Goal: Information Seeking & Learning: Learn about a topic

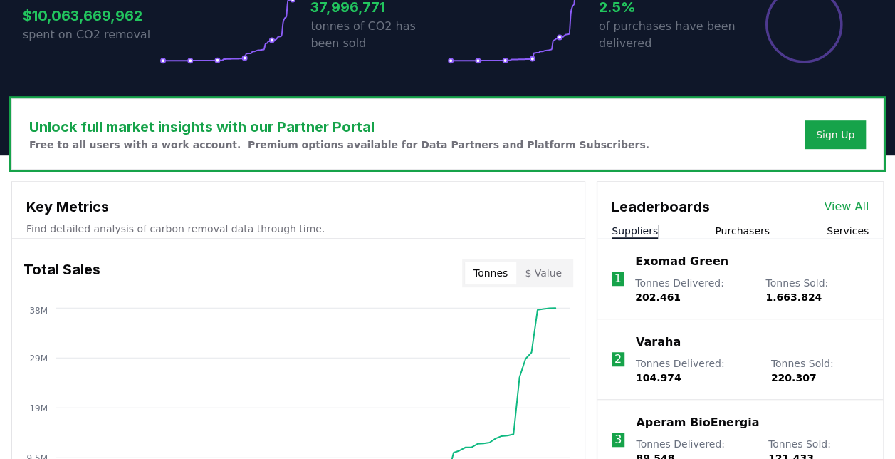
scroll to position [370, 0]
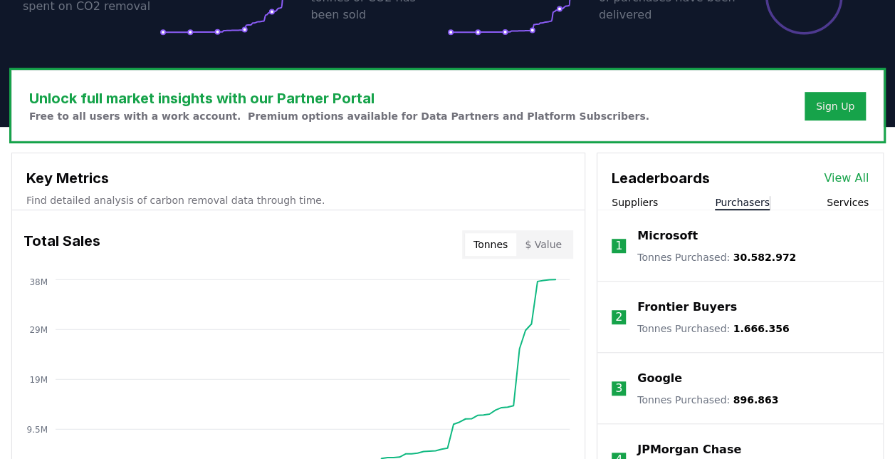
click at [733, 198] on button "Purchasers" at bounding box center [742, 202] width 55 height 14
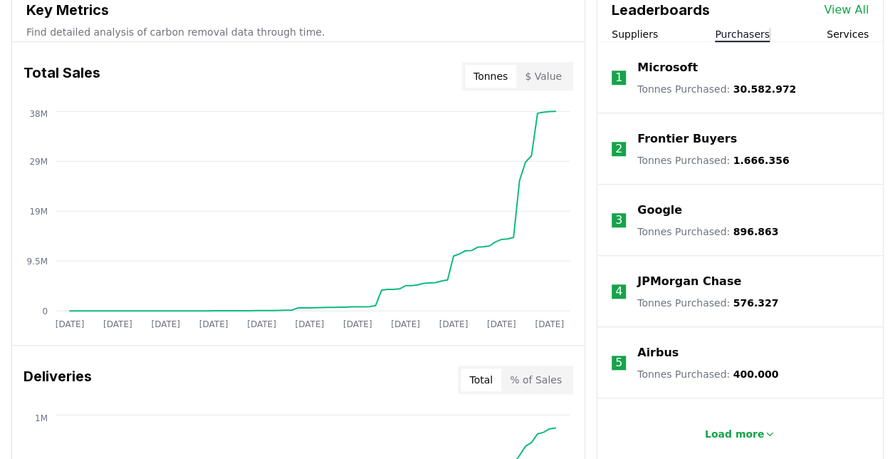
scroll to position [541, 0]
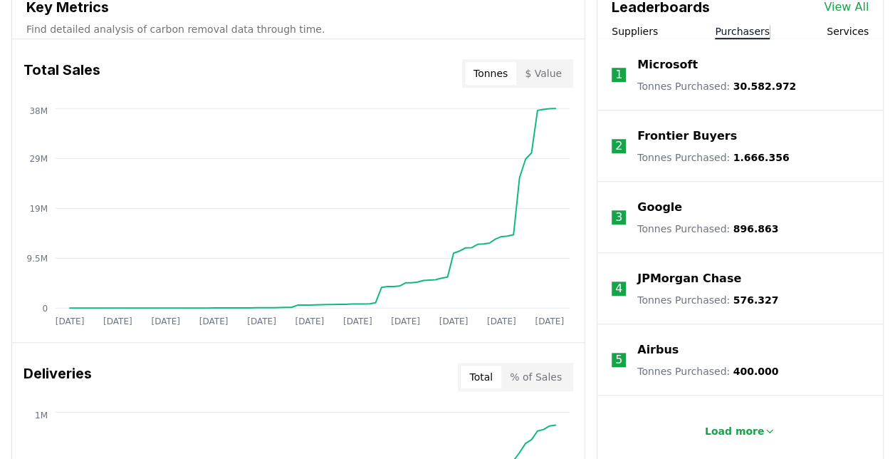
click at [843, 4] on link "View All" at bounding box center [846, 7] width 45 height 17
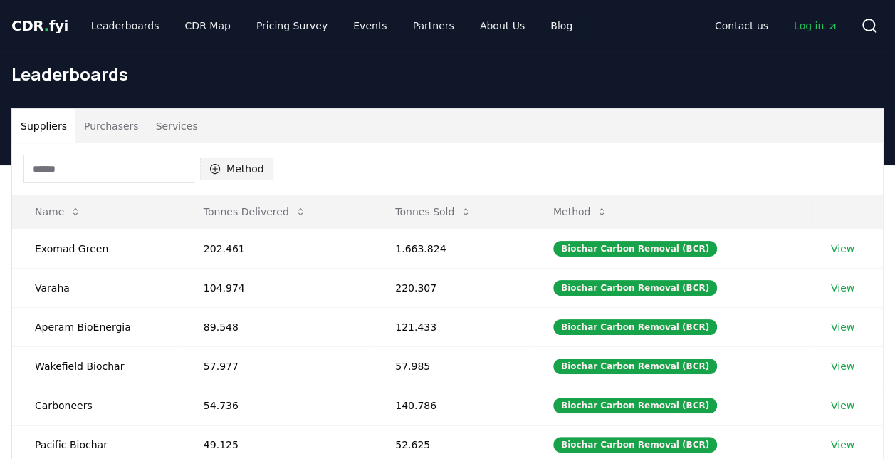
click at [255, 161] on button "Method" at bounding box center [236, 168] width 73 height 23
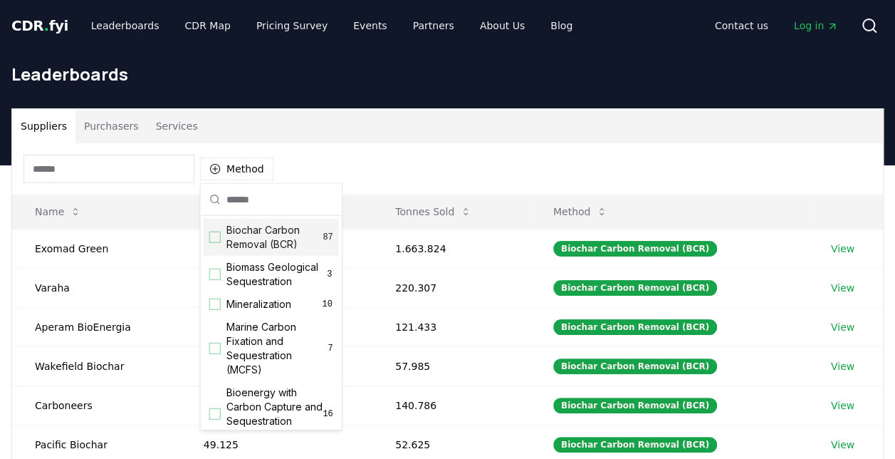
click at [212, 233] on div "Suggestions" at bounding box center [214, 236] width 11 height 11
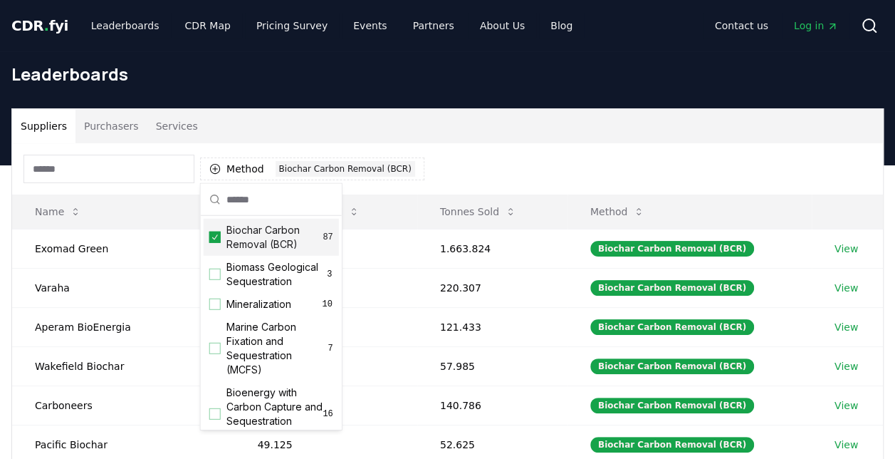
click at [657, 152] on div "Method 1 Biochar Carbon Removal (BCR)" at bounding box center [447, 168] width 871 height 51
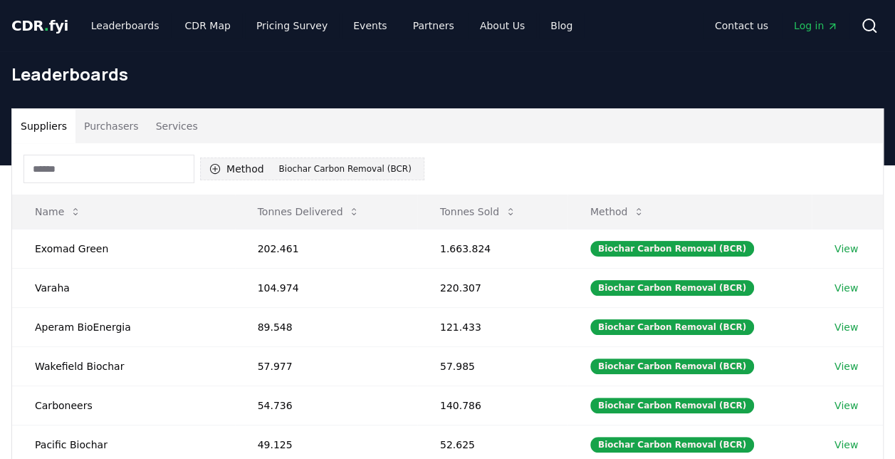
click at [218, 166] on icon "button" at bounding box center [214, 168] width 11 height 11
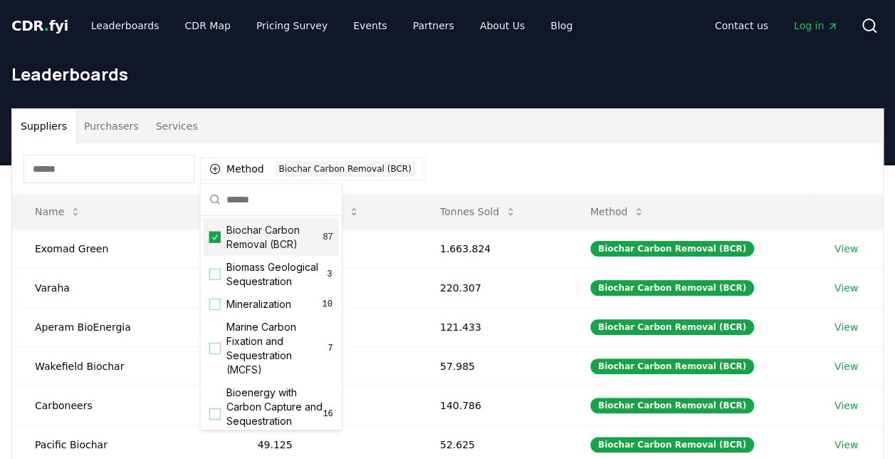
click at [215, 236] on icon "Suggestions" at bounding box center [215, 236] width 6 height 5
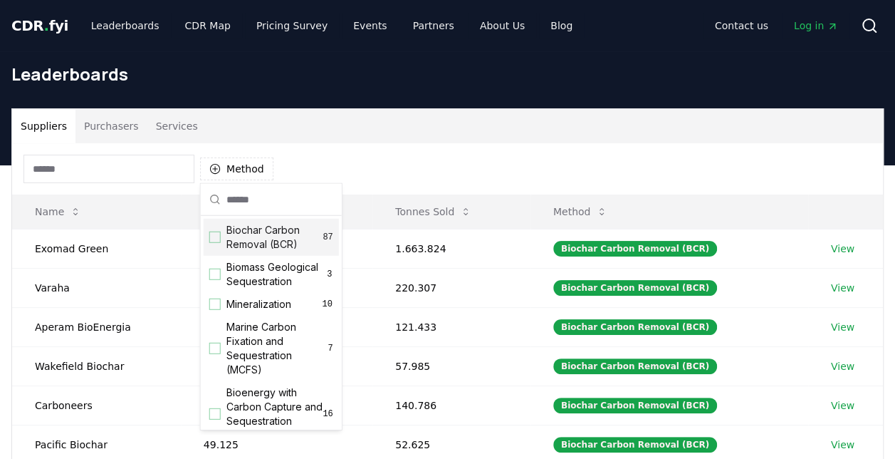
click at [441, 126] on div "Suppliers Purchasers Services" at bounding box center [447, 126] width 871 height 34
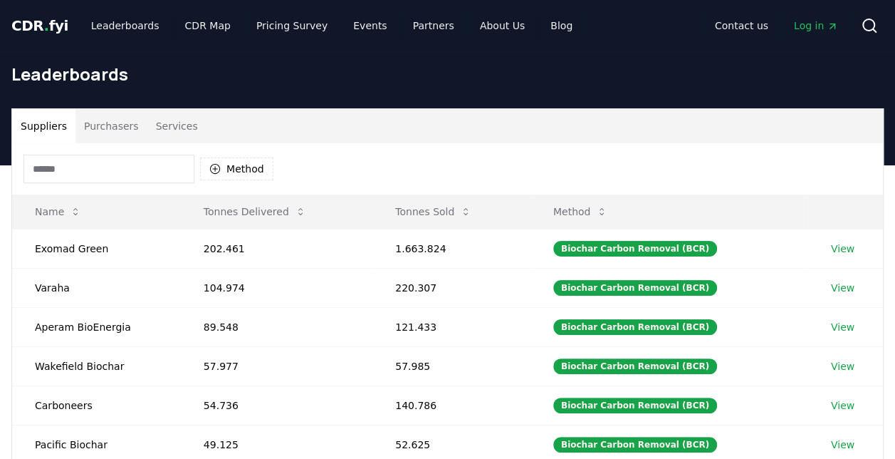
click at [116, 124] on button "Purchasers" at bounding box center [111, 126] width 72 height 34
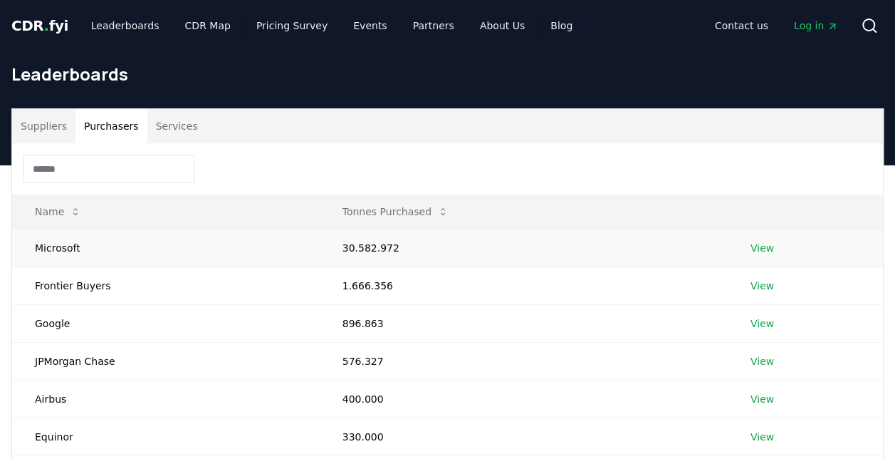
click at [758, 243] on link "View" at bounding box center [762, 248] width 23 height 14
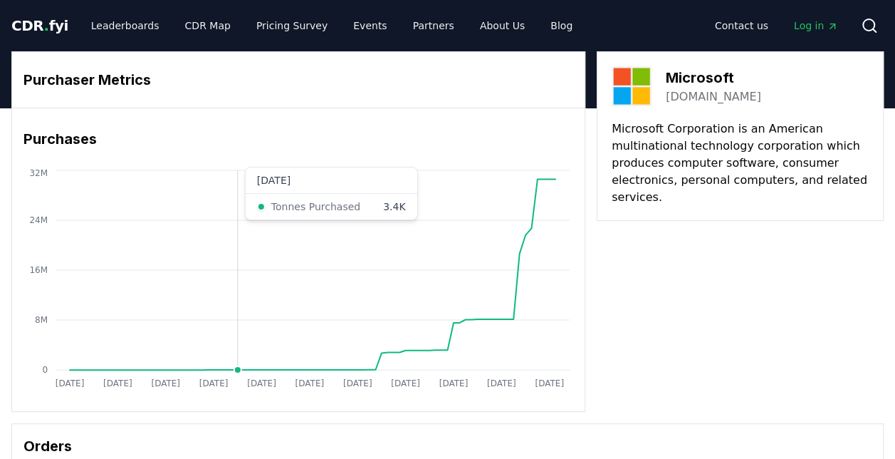
click at [240, 174] on icon "[DATE] [DATE] [DATE] [DATE] [DATE] [DATE] [DATE] [DATE] [DATE] [DATE] [DATE] 0 …" at bounding box center [292, 281] width 561 height 228
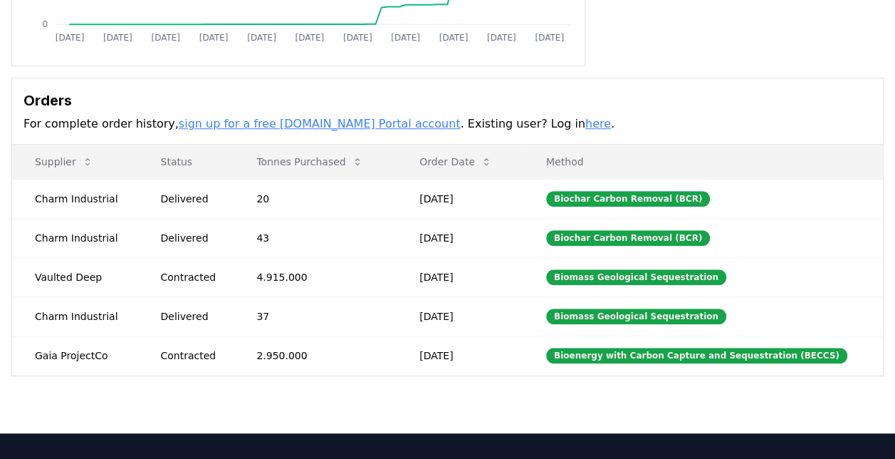
scroll to position [342, 0]
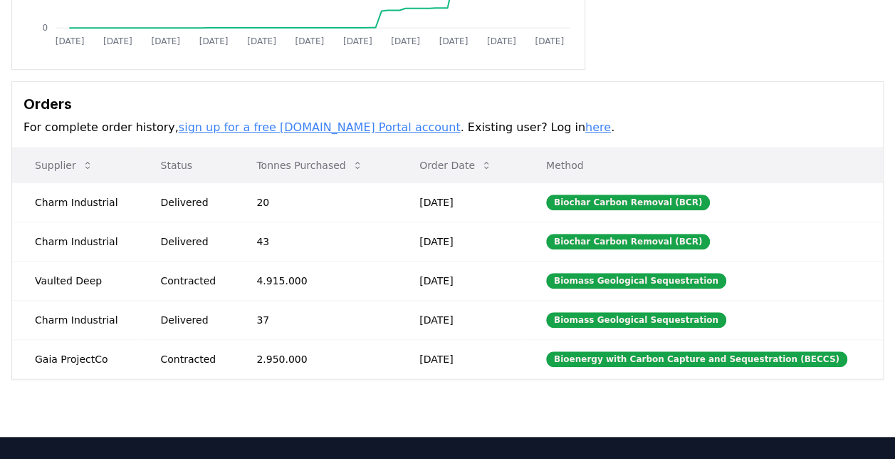
click at [591, 162] on p "Method" at bounding box center [703, 165] width 337 height 14
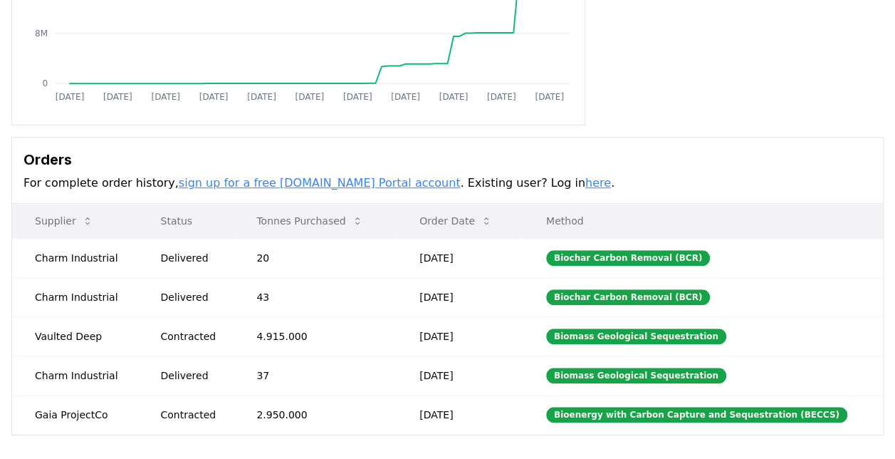
scroll to position [285, 0]
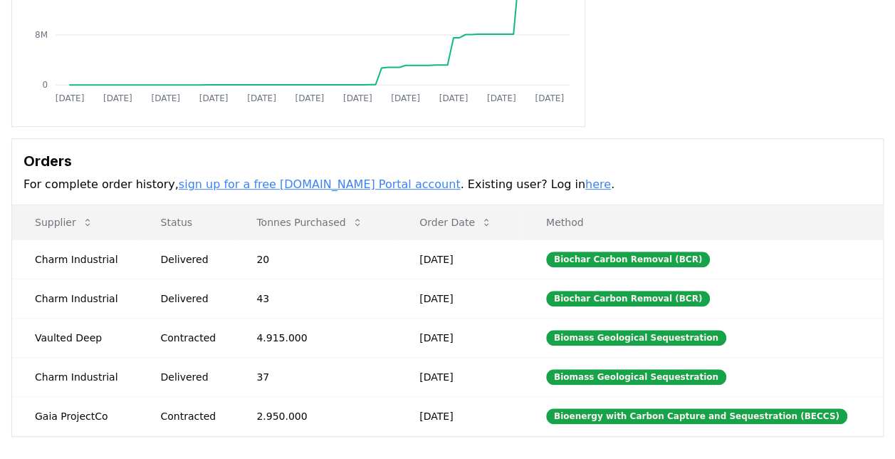
click at [328, 183] on link "sign up for a free CDR.fyi Portal account" at bounding box center [320, 184] width 282 height 14
click at [276, 160] on h3 "Orders" at bounding box center [447, 160] width 848 height 21
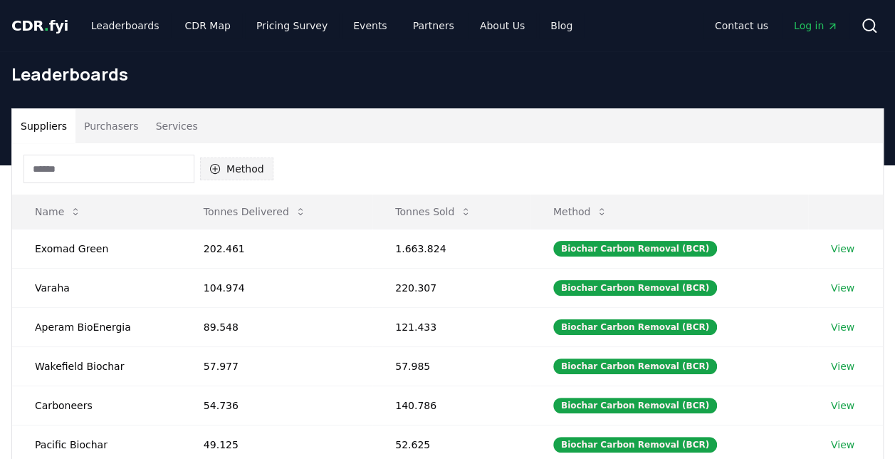
click at [241, 177] on button "Method" at bounding box center [236, 168] width 73 height 23
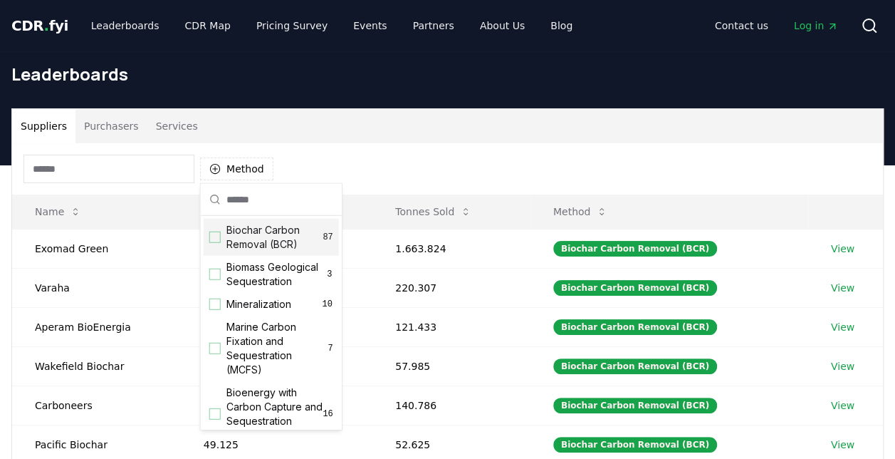
click at [216, 236] on div "Suggestions" at bounding box center [214, 236] width 11 height 11
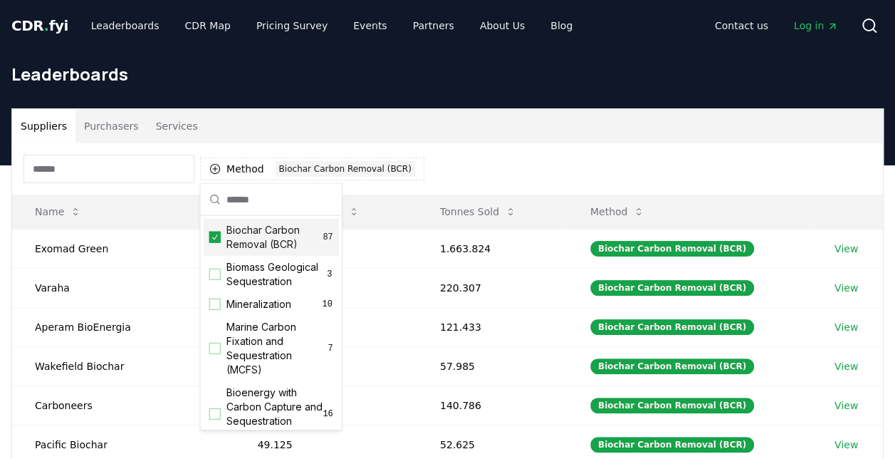
click at [125, 122] on button "Purchasers" at bounding box center [111, 126] width 72 height 34
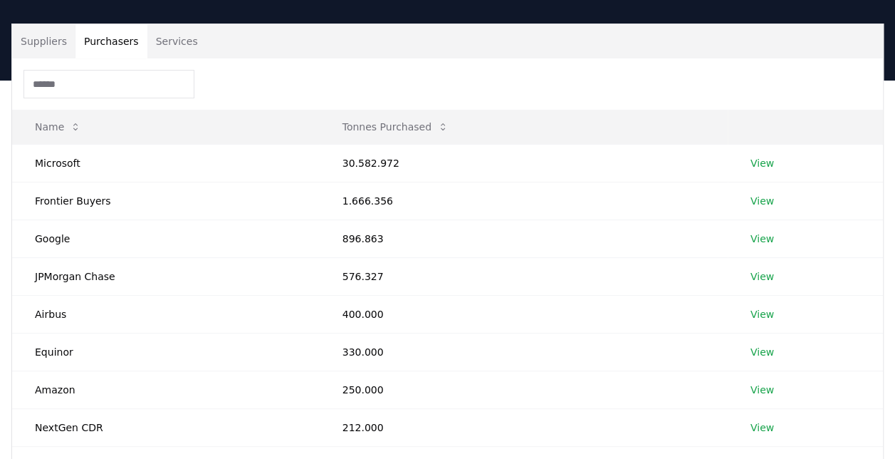
scroll to position [85, 0]
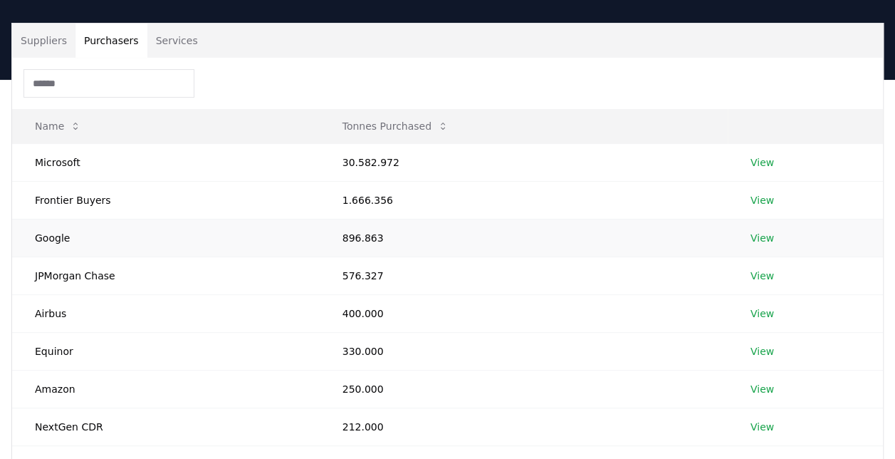
click at [757, 234] on link "View" at bounding box center [762, 238] width 23 height 14
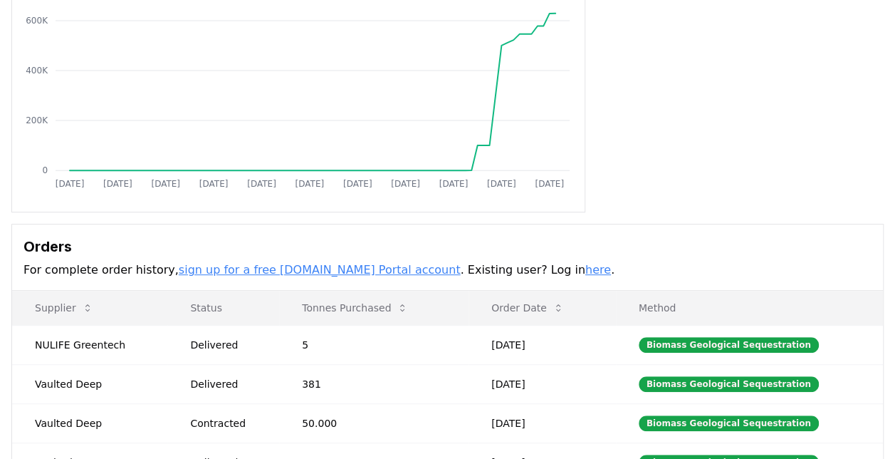
scroll to position [117, 0]
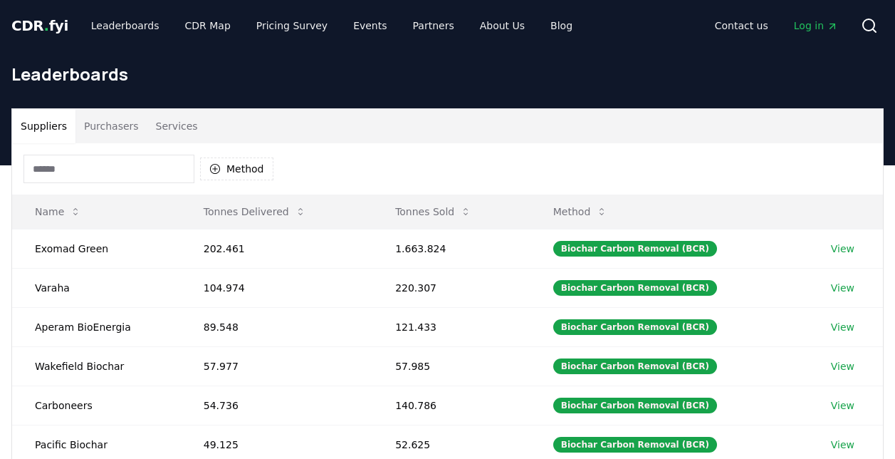
scroll to position [85, 0]
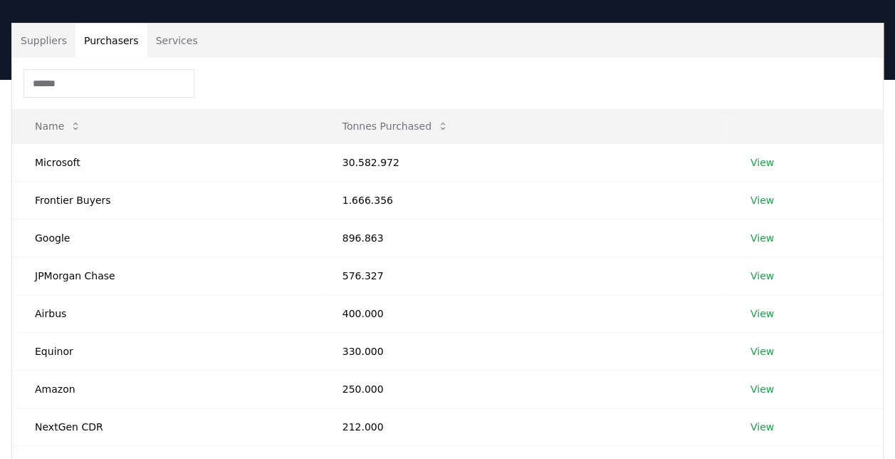
click at [113, 44] on button "Purchasers" at bounding box center [111, 40] width 72 height 34
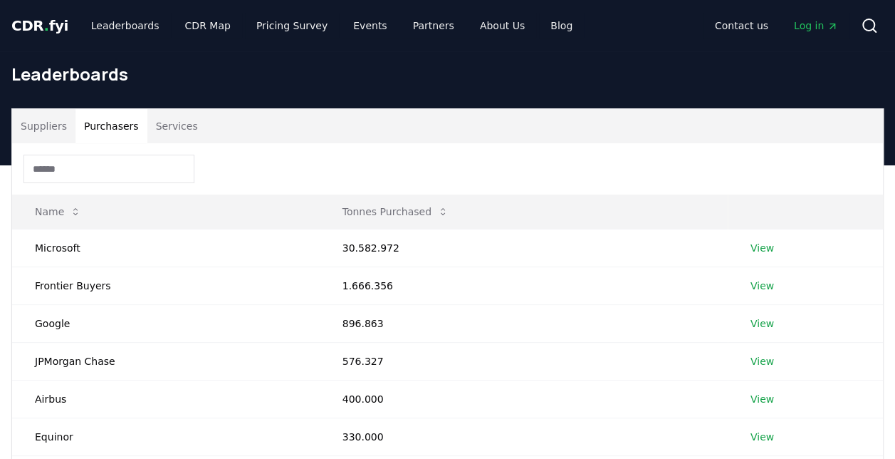
click at [53, 23] on span "CDR . fyi" at bounding box center [39, 25] width 57 height 17
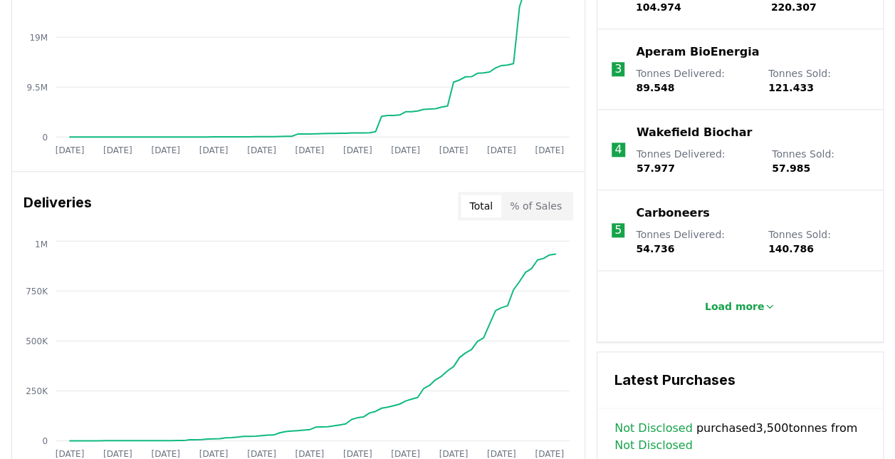
scroll to position [684, 0]
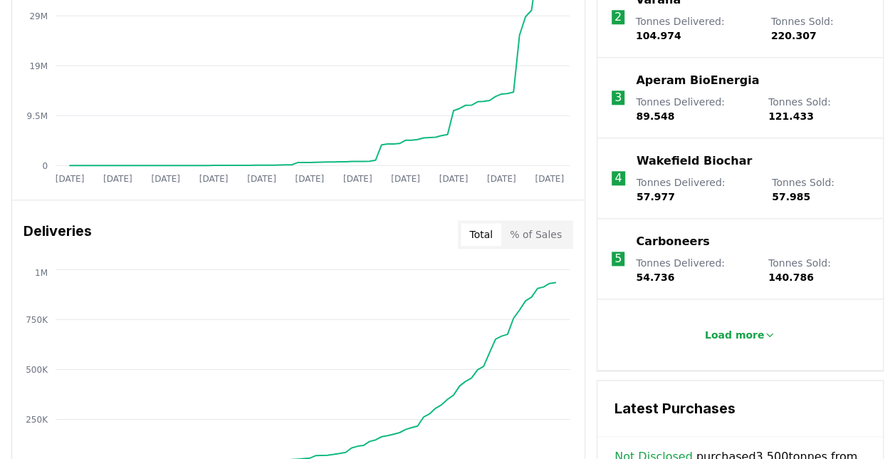
click at [536, 234] on button "% of Sales" at bounding box center [535, 234] width 69 height 23
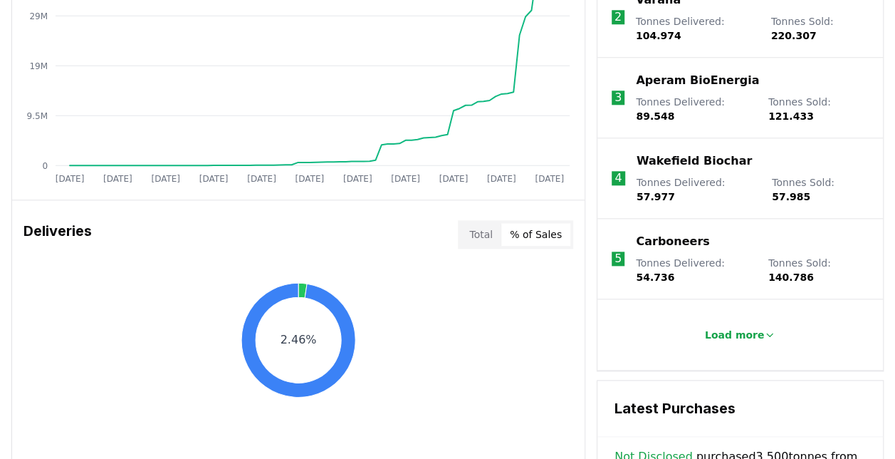
click at [486, 234] on button "Total" at bounding box center [481, 234] width 41 height 23
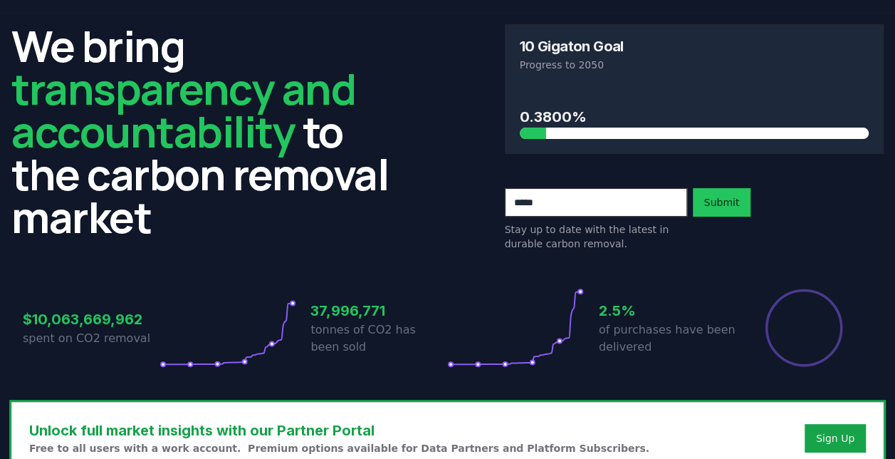
scroll to position [0, 0]
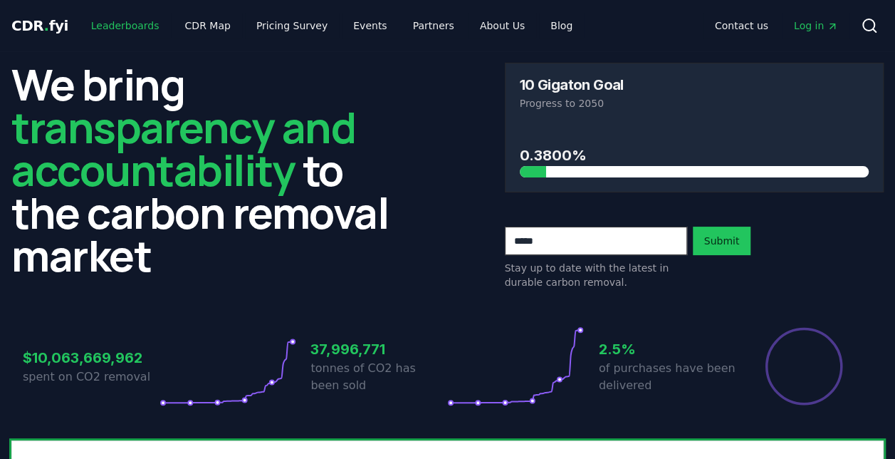
click at [126, 24] on link "Leaderboards" at bounding box center [125, 26] width 91 height 26
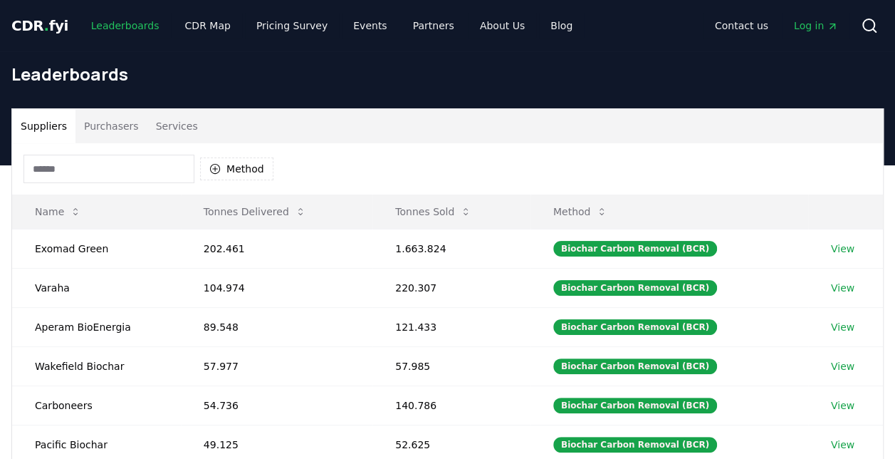
click at [120, 22] on link "Leaderboards" at bounding box center [125, 26] width 91 height 26
click at [51, 24] on span "CDR . fyi" at bounding box center [39, 25] width 57 height 17
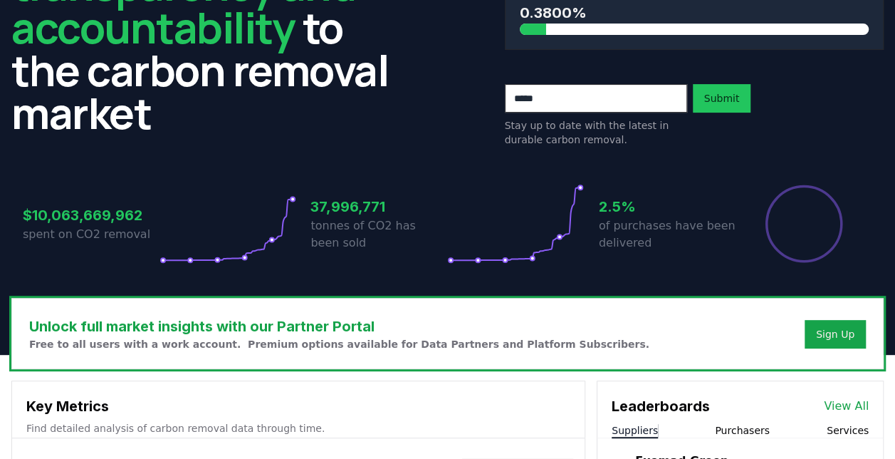
scroll to position [114, 0]
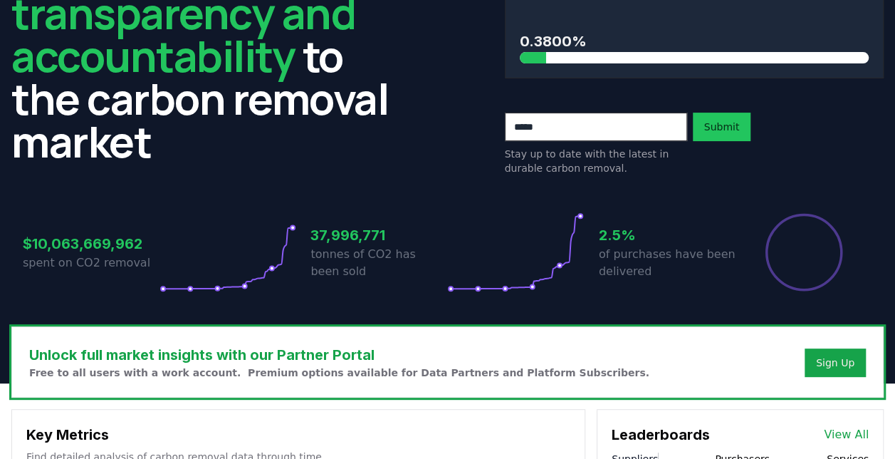
click at [545, 122] on input "email" at bounding box center [596, 127] width 182 height 28
type input "**********"
click at [720, 122] on button "Submit" at bounding box center [722, 127] width 58 height 28
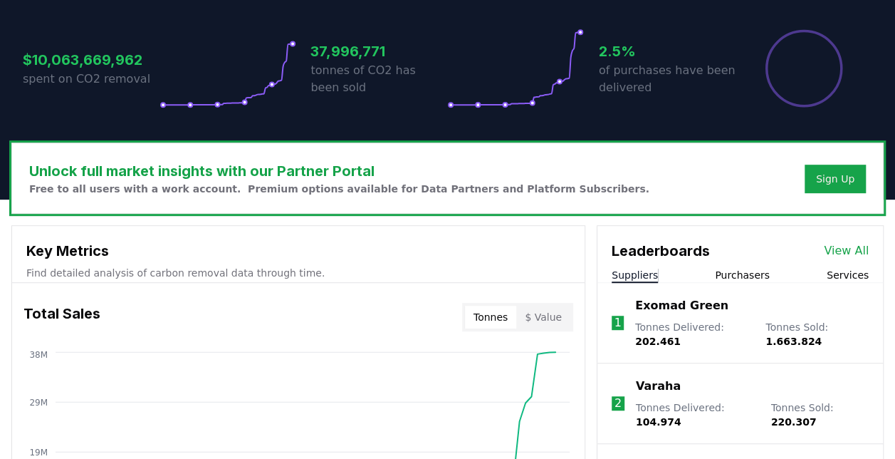
scroll to position [279, 0]
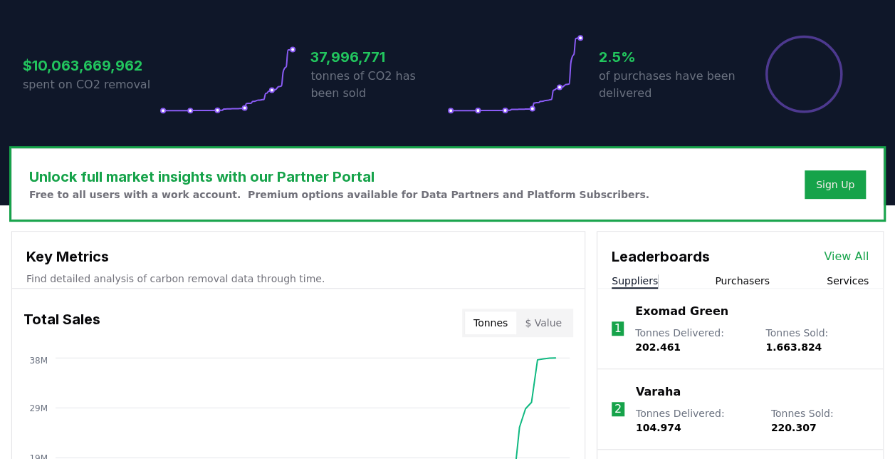
click at [855, 251] on link "View All" at bounding box center [846, 256] width 45 height 17
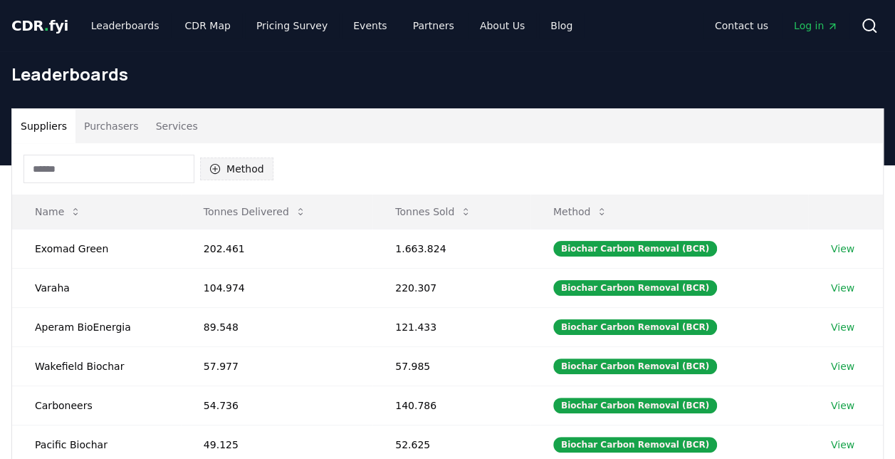
click at [246, 165] on button "Method" at bounding box center [236, 168] width 73 height 23
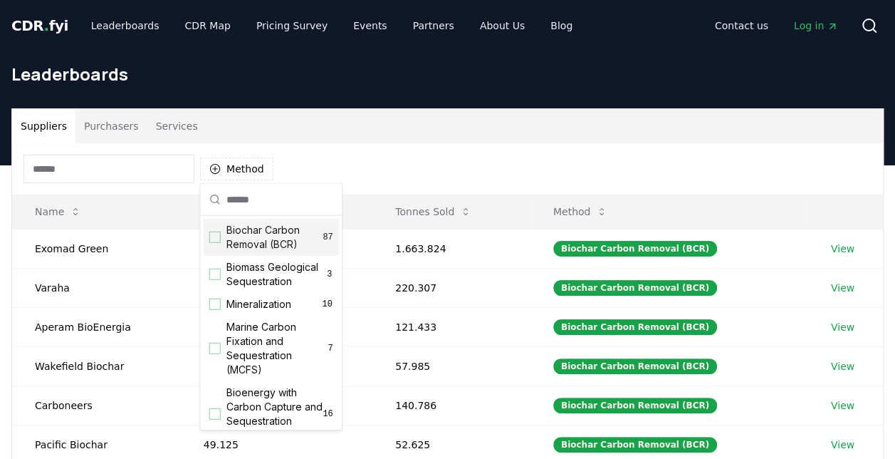
click at [216, 239] on div "Suggestions" at bounding box center [214, 236] width 11 height 11
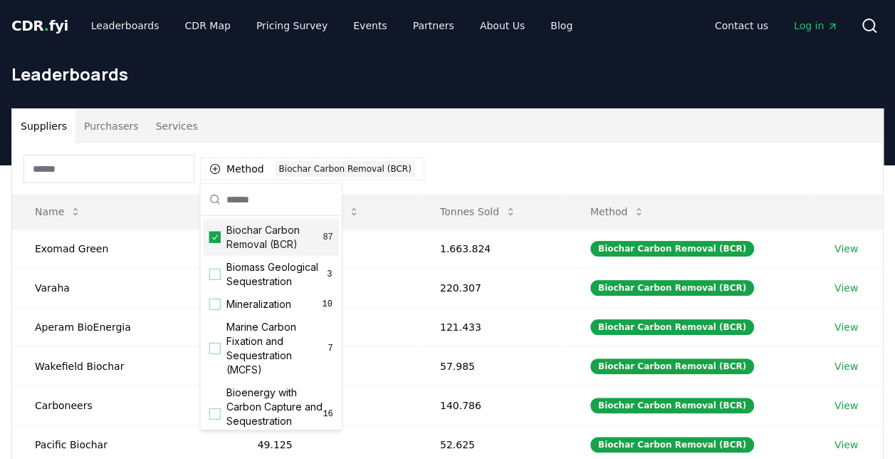
click at [488, 144] on div "Method 1 Biochar Carbon Removal (BCR)" at bounding box center [447, 168] width 871 height 51
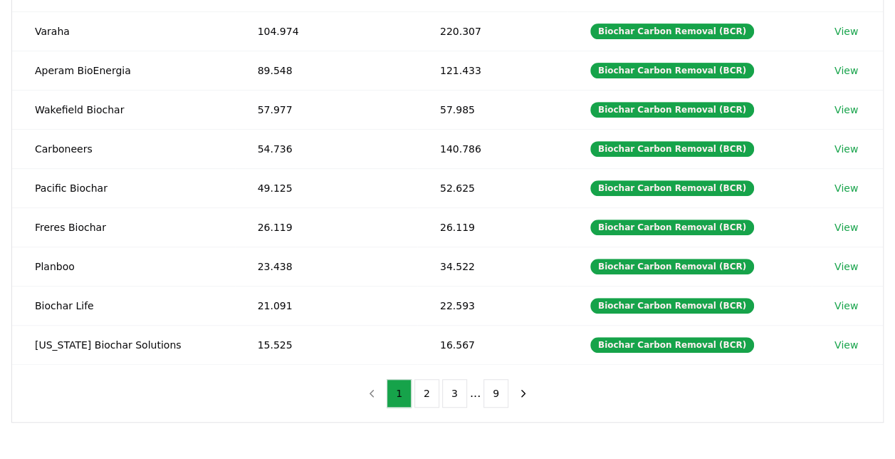
scroll to position [285, 0]
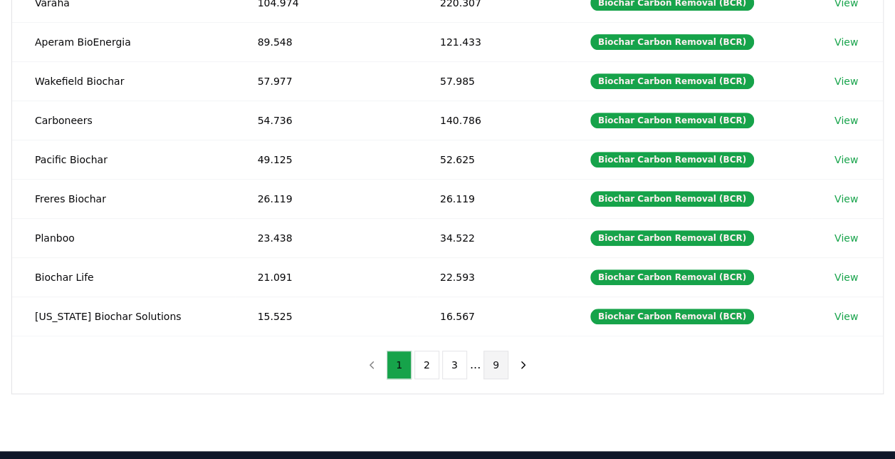
click at [491, 355] on button "9" at bounding box center [496, 364] width 25 height 28
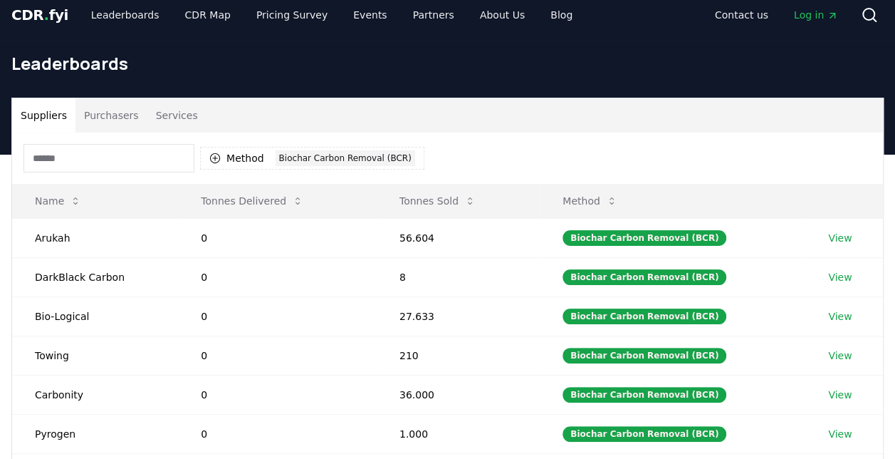
scroll to position [0, 0]
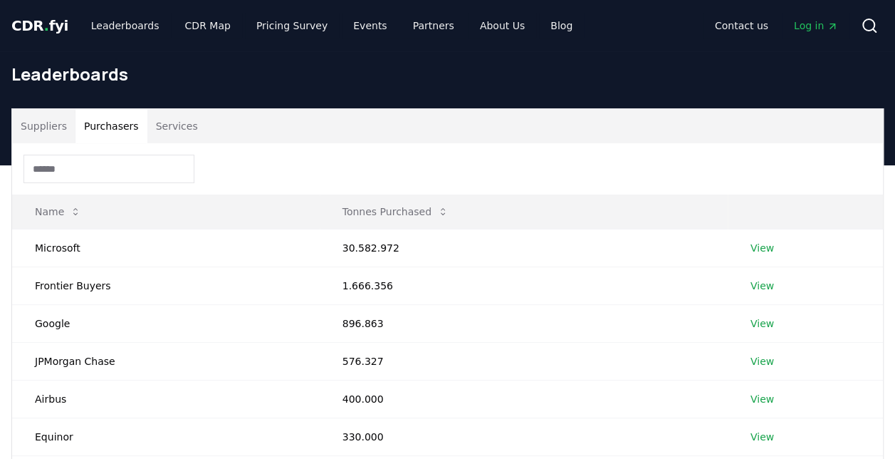
click at [116, 124] on button "Purchasers" at bounding box center [111, 126] width 72 height 34
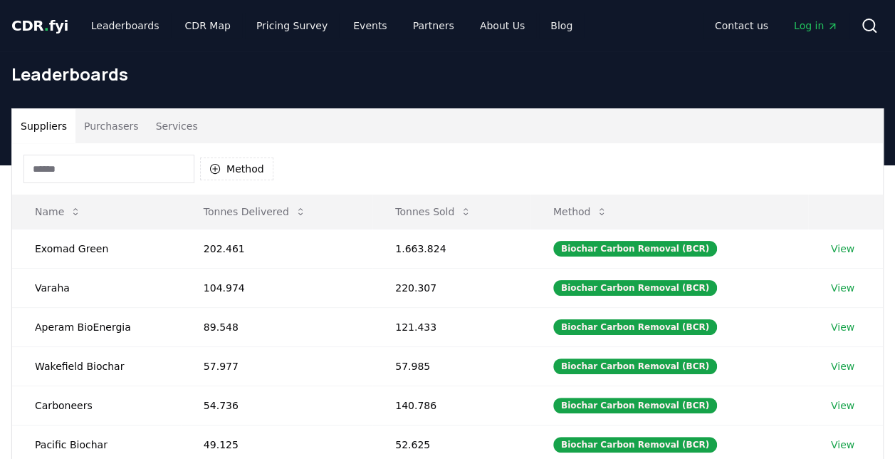
click at [48, 122] on button "Suppliers" at bounding box center [43, 126] width 63 height 34
click at [230, 167] on button "Method" at bounding box center [236, 168] width 73 height 23
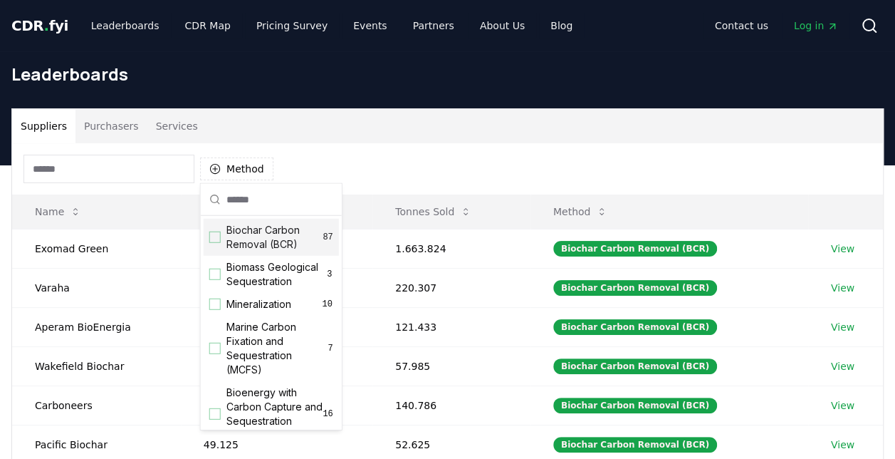
click at [211, 240] on div "Suggestions" at bounding box center [214, 236] width 11 height 11
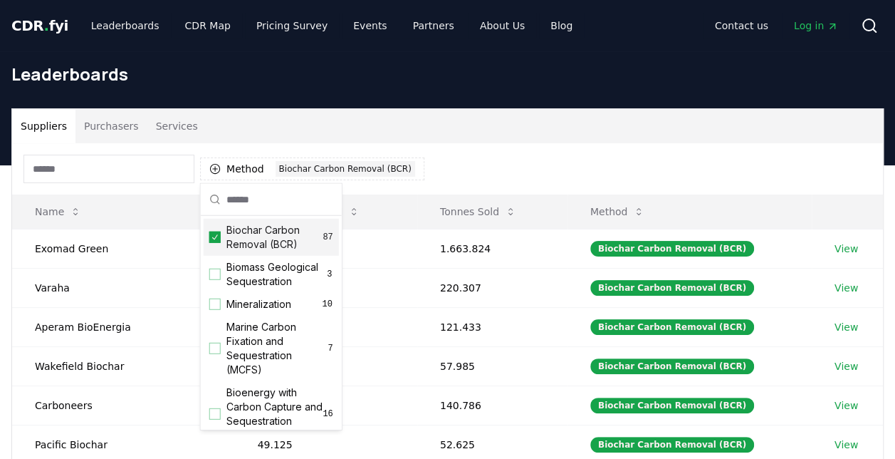
click at [447, 148] on div "Method 1 Biochar Carbon Removal (BCR)" at bounding box center [447, 168] width 871 height 51
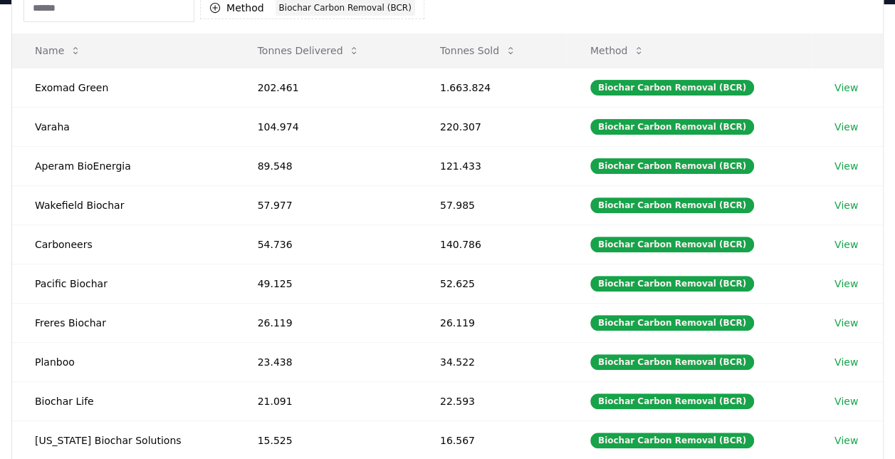
scroll to position [142, 0]
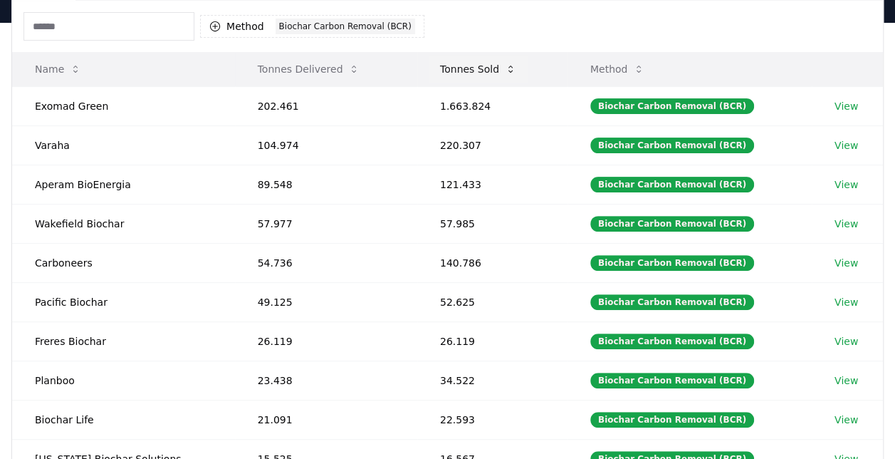
click at [466, 68] on button "Tonnes Sold" at bounding box center [478, 69] width 99 height 28
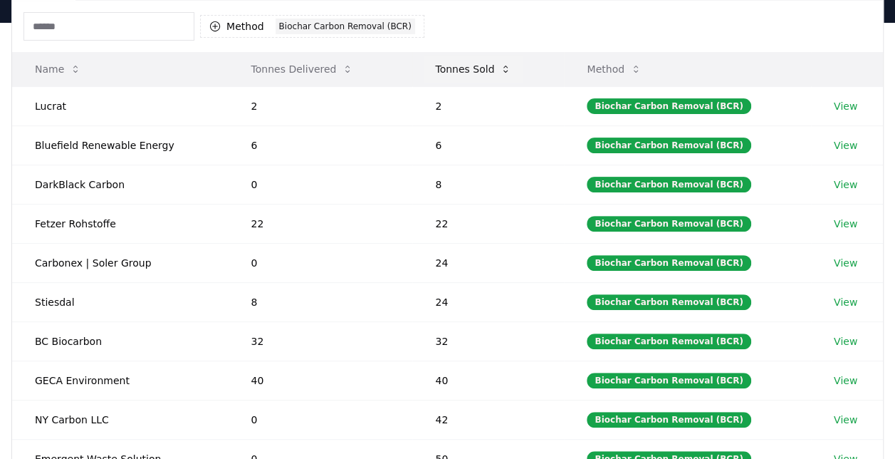
click at [466, 68] on button "Tonnes Sold" at bounding box center [473, 69] width 99 height 28
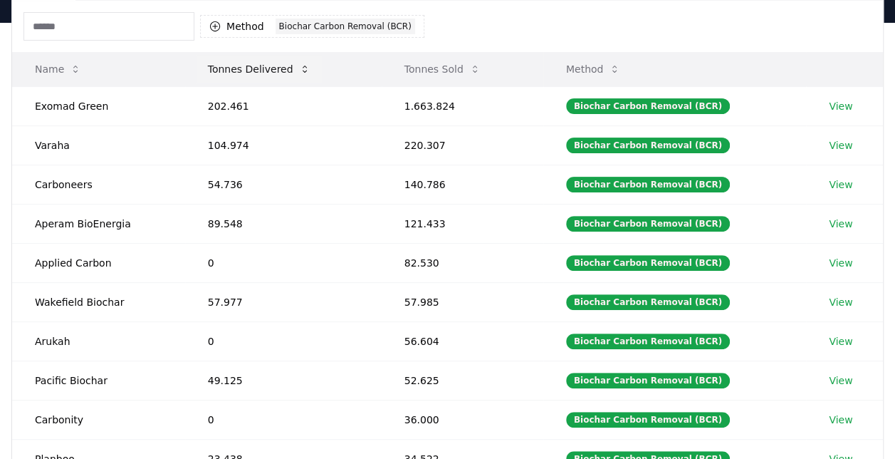
click at [263, 68] on button "Tonnes Delivered" at bounding box center [259, 69] width 125 height 28
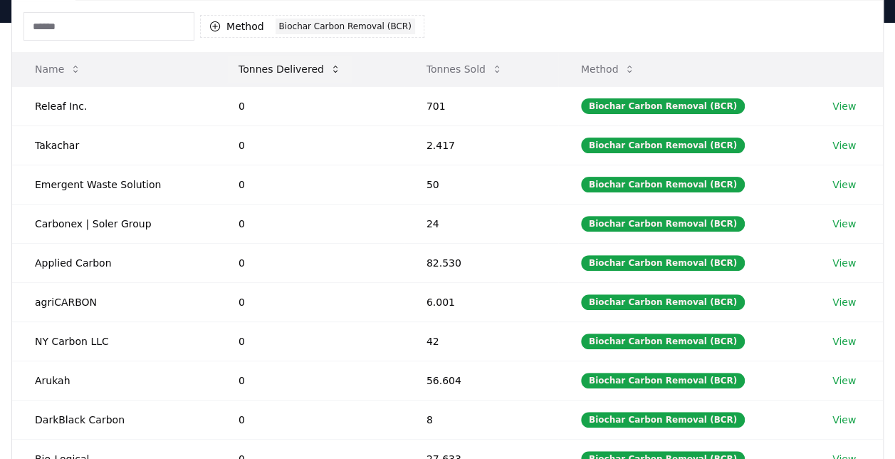
click at [263, 68] on button "Tonnes Delivered" at bounding box center [289, 69] width 125 height 28
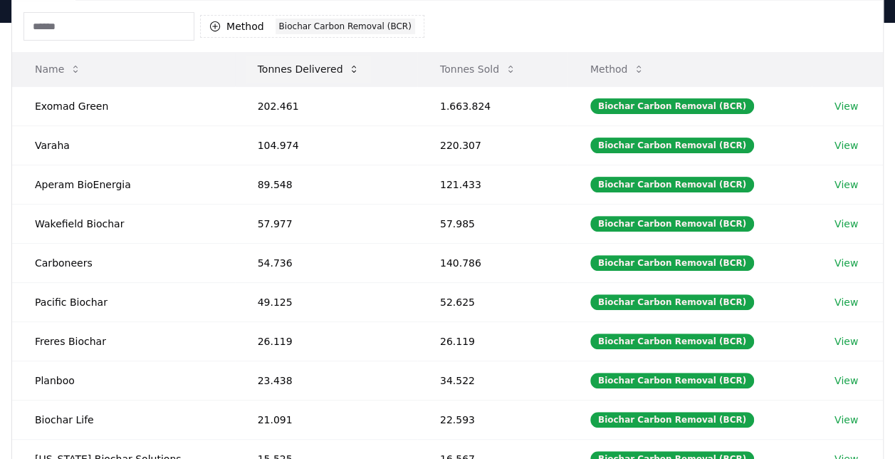
click at [263, 68] on button "Tonnes Delivered" at bounding box center [308, 69] width 125 height 28
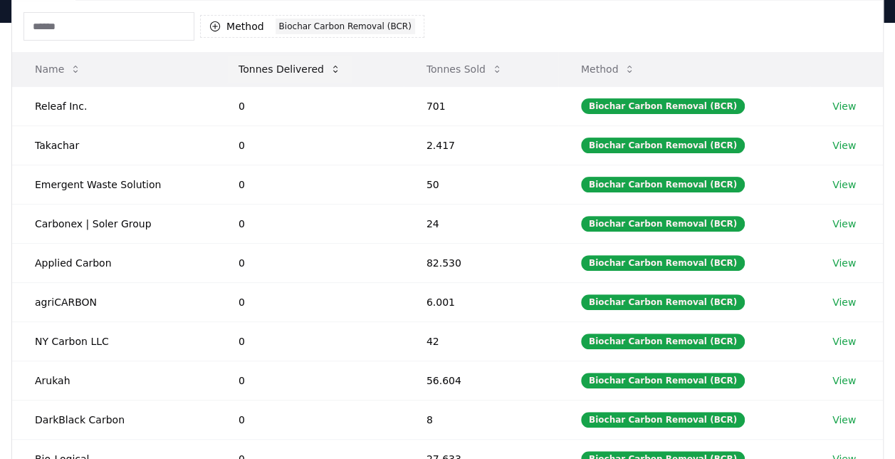
click at [263, 68] on button "Tonnes Delivered" at bounding box center [289, 69] width 125 height 28
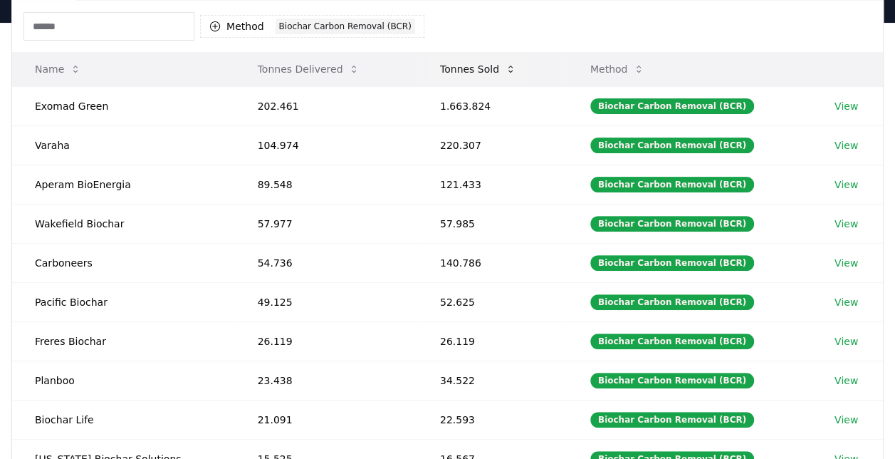
click at [437, 68] on button "Tonnes Sold" at bounding box center [478, 69] width 99 height 28
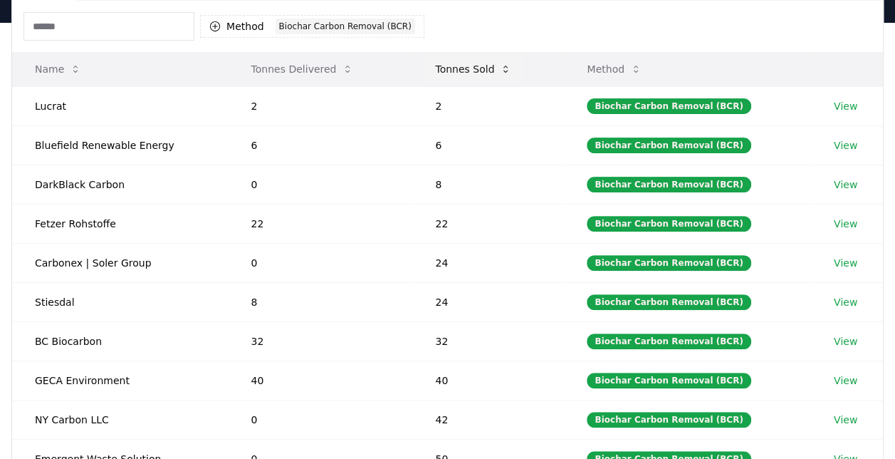
click at [437, 68] on button "Tonnes Sold" at bounding box center [473, 69] width 99 height 28
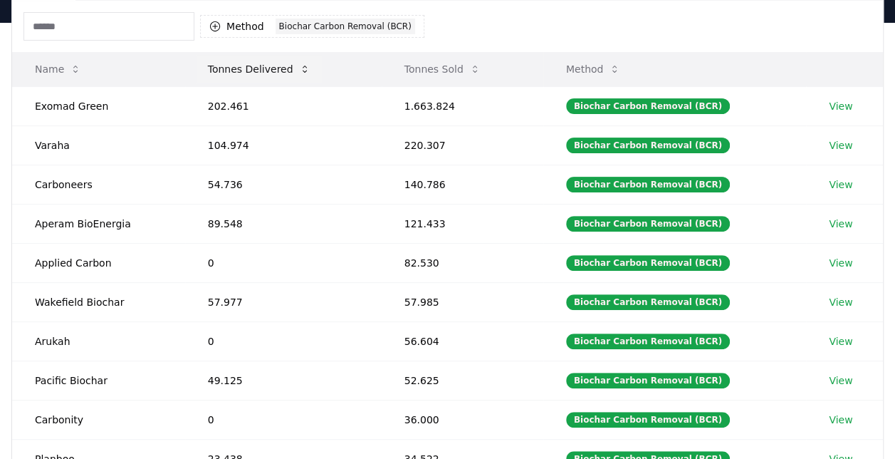
click at [246, 70] on button "Tonnes Delivered" at bounding box center [259, 69] width 125 height 28
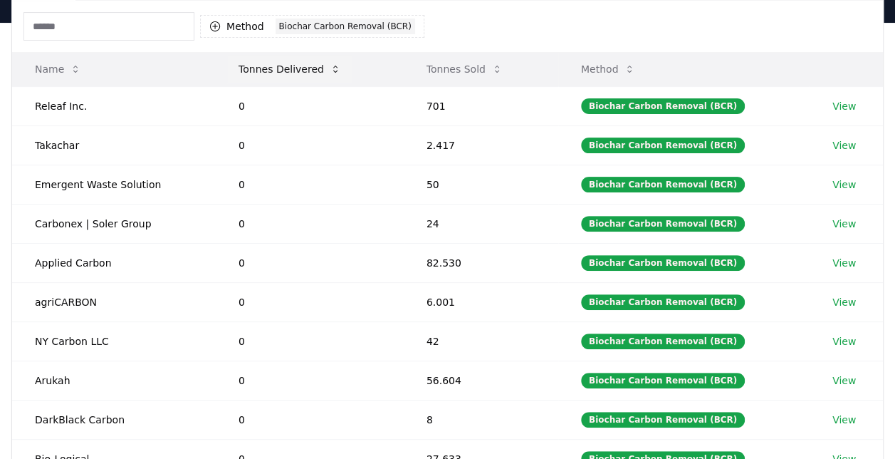
click at [249, 70] on button "Tonnes Delivered" at bounding box center [289, 69] width 125 height 28
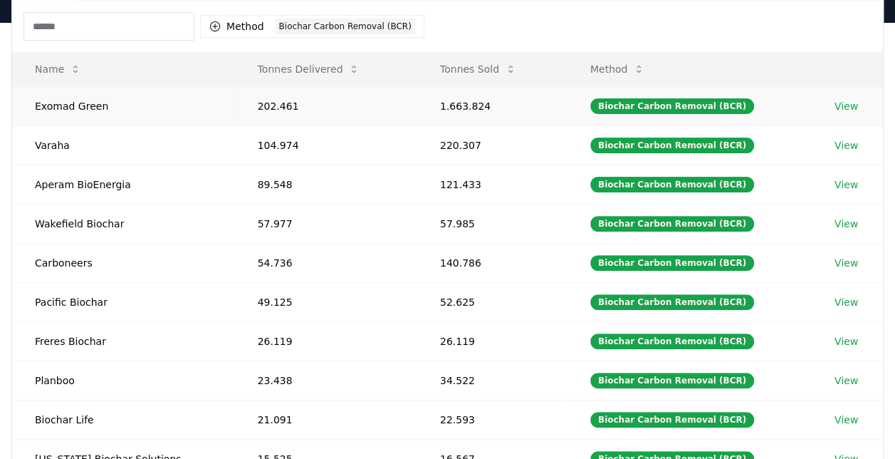
click at [846, 103] on link "View" at bounding box center [846, 106] width 23 height 14
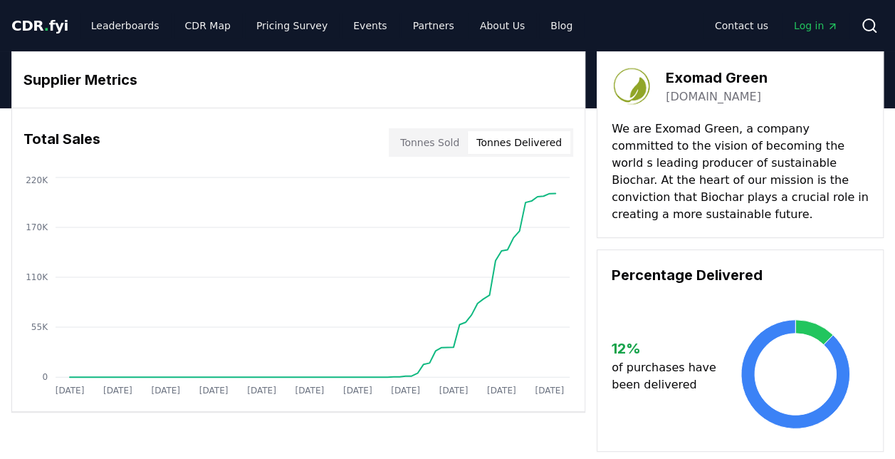
click at [536, 145] on button "Tonnes Delivered" at bounding box center [519, 142] width 103 height 23
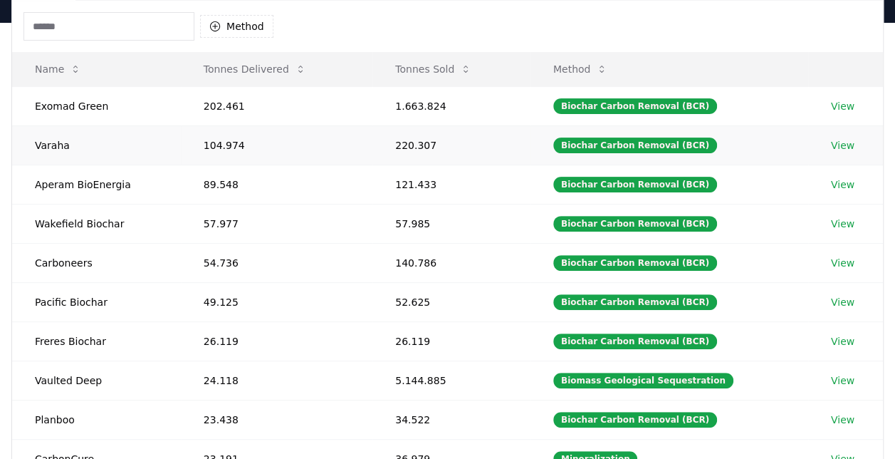
scroll to position [142, 0]
click at [837, 144] on link "View" at bounding box center [842, 145] width 23 height 14
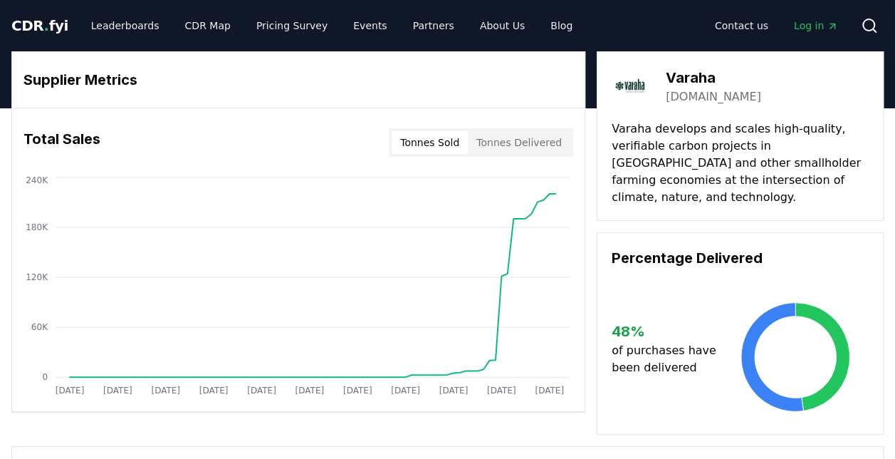
click at [540, 147] on button "Tonnes Delivered" at bounding box center [519, 142] width 103 height 23
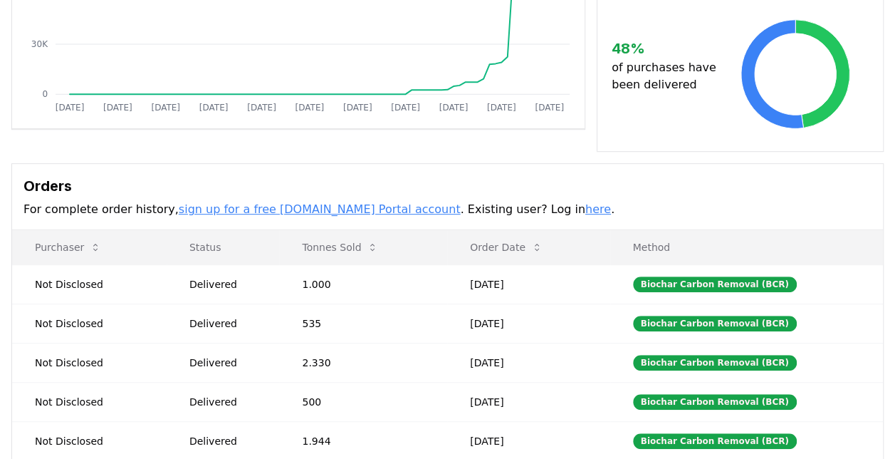
scroll to position [285, 0]
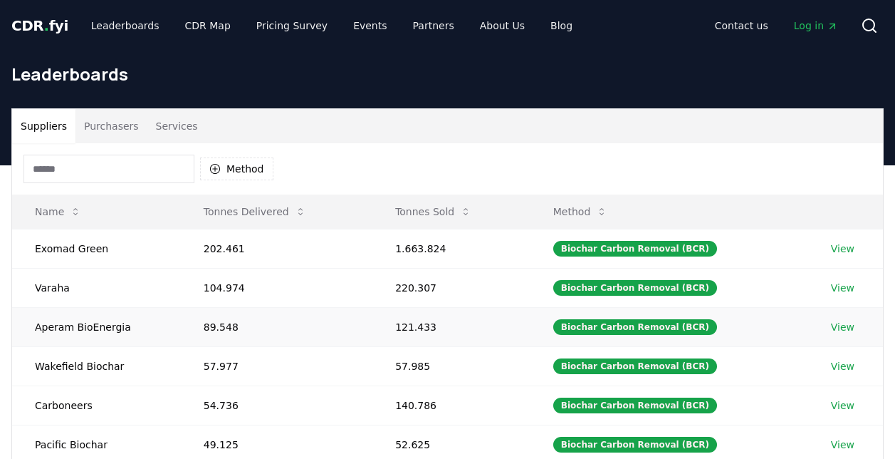
scroll to position [142, 0]
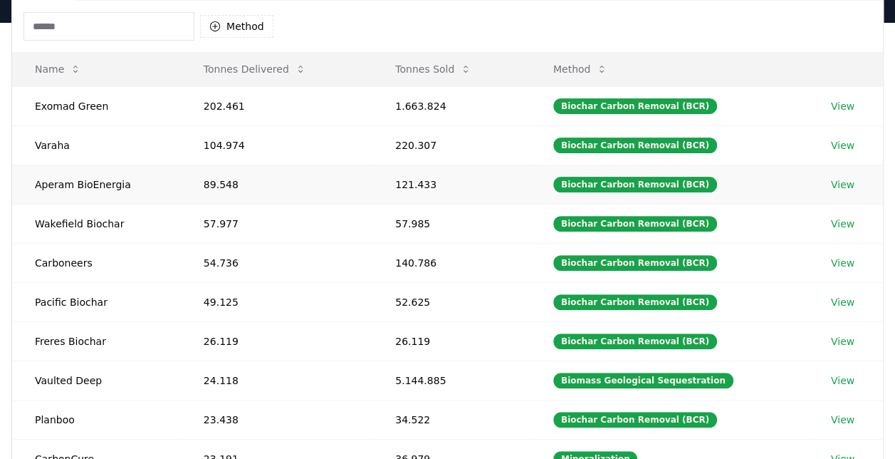
click at [844, 177] on link "View" at bounding box center [842, 184] width 23 height 14
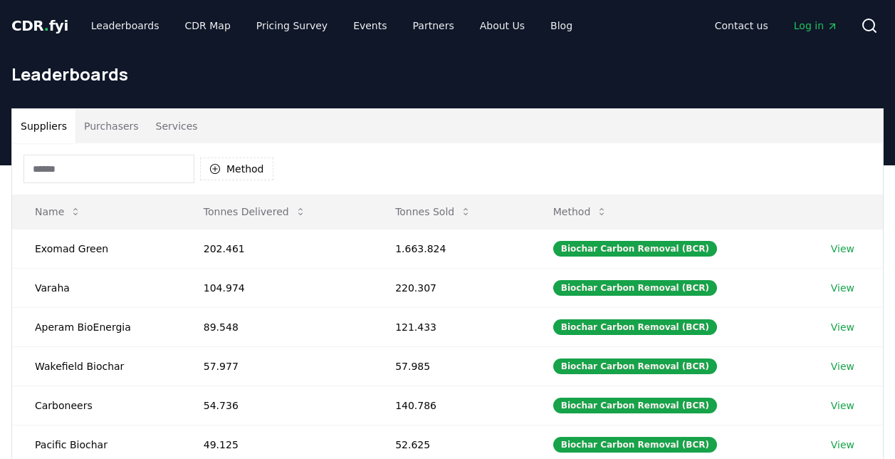
scroll to position [142, 0]
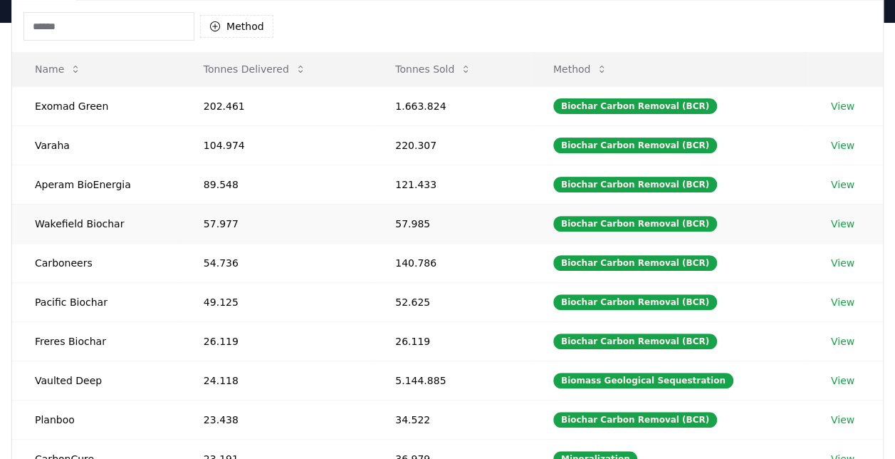
click at [839, 216] on link "View" at bounding box center [842, 223] width 23 height 14
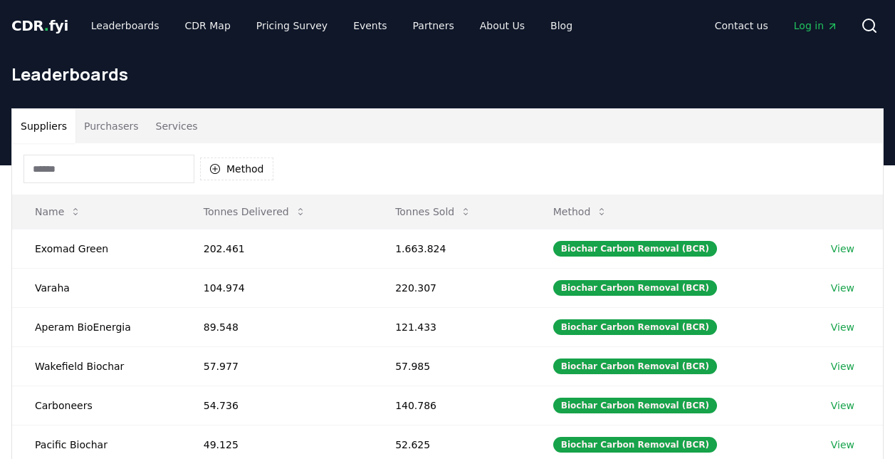
scroll to position [142, 0]
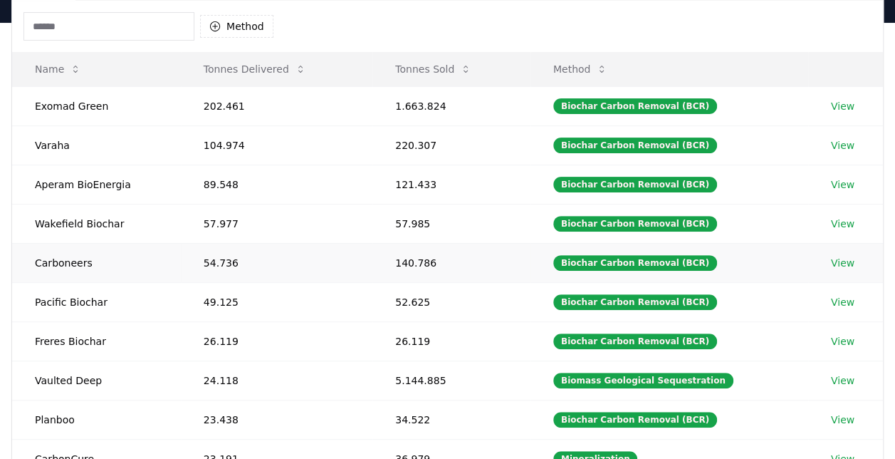
click at [831, 256] on link "View" at bounding box center [842, 263] width 23 height 14
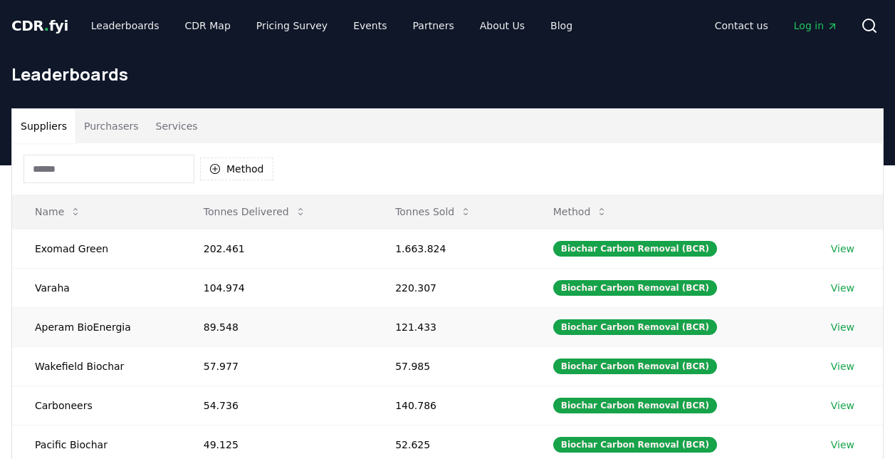
scroll to position [142, 0]
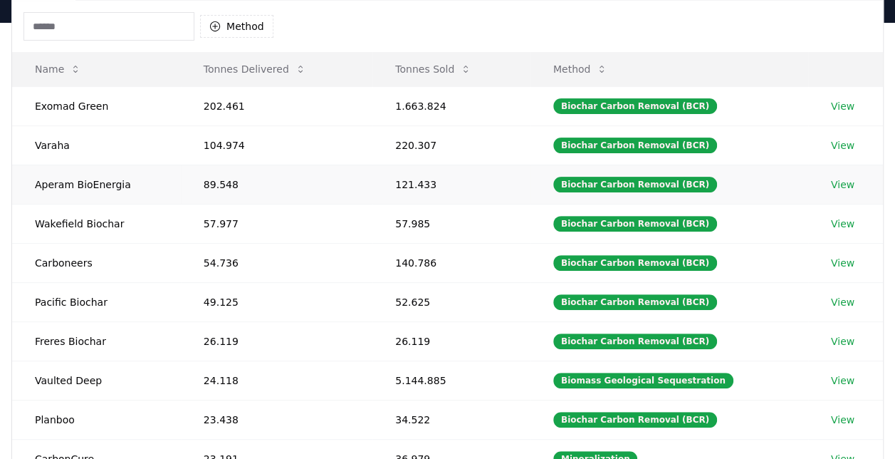
click at [843, 177] on link "View" at bounding box center [842, 184] width 23 height 14
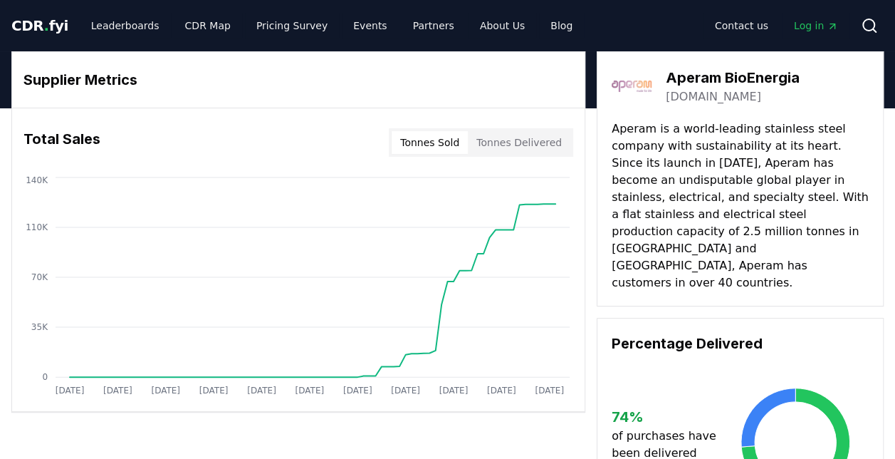
click at [600, 432] on div "Percentage Delivered 74 % of purchases have been delivered" at bounding box center [740, 419] width 287 height 202
click at [105, 24] on link "Leaderboards" at bounding box center [125, 26] width 91 height 26
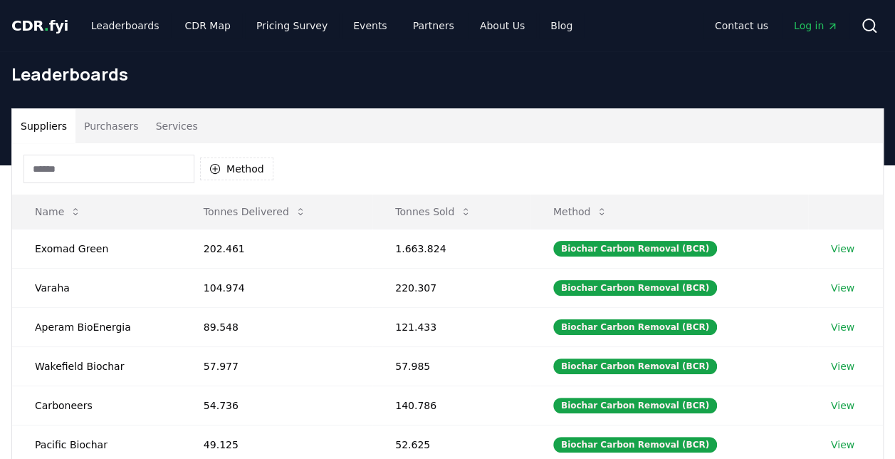
click at [27, 28] on span "CDR . fyi" at bounding box center [39, 25] width 57 height 17
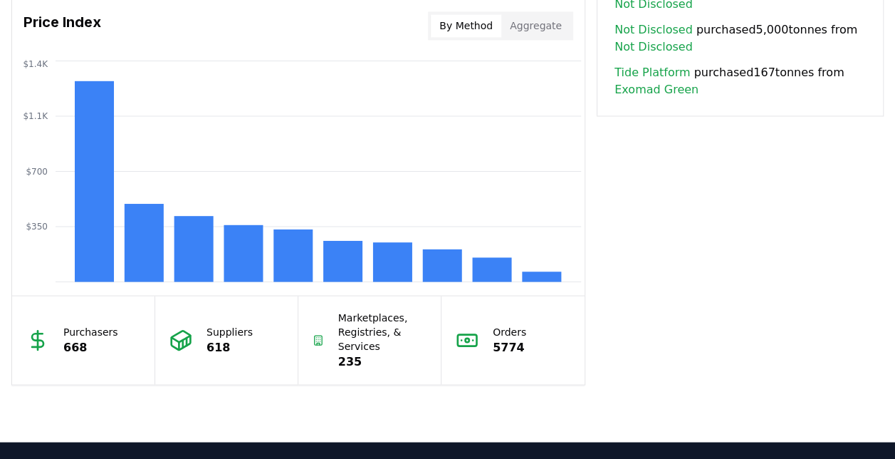
scroll to position [1224, 0]
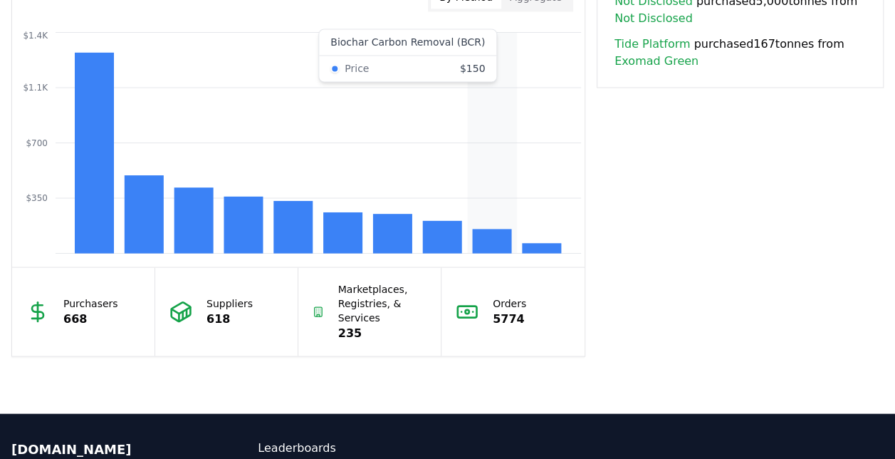
click at [493, 236] on rect at bounding box center [491, 241] width 39 height 24
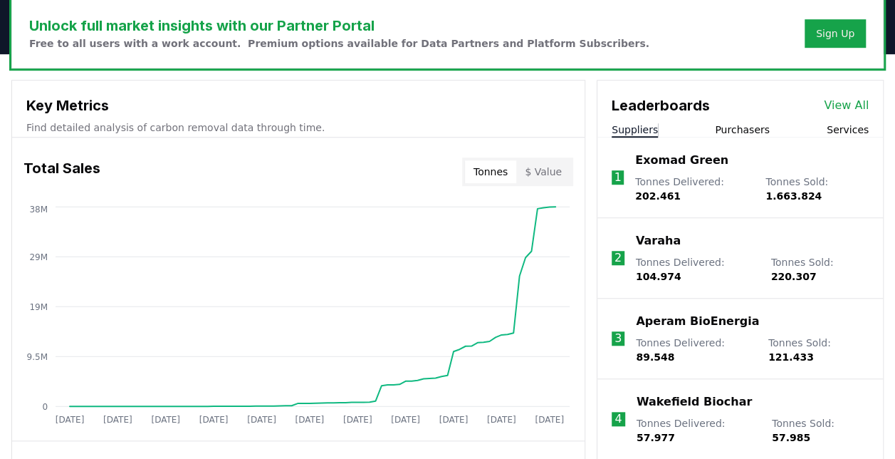
scroll to position [444, 0]
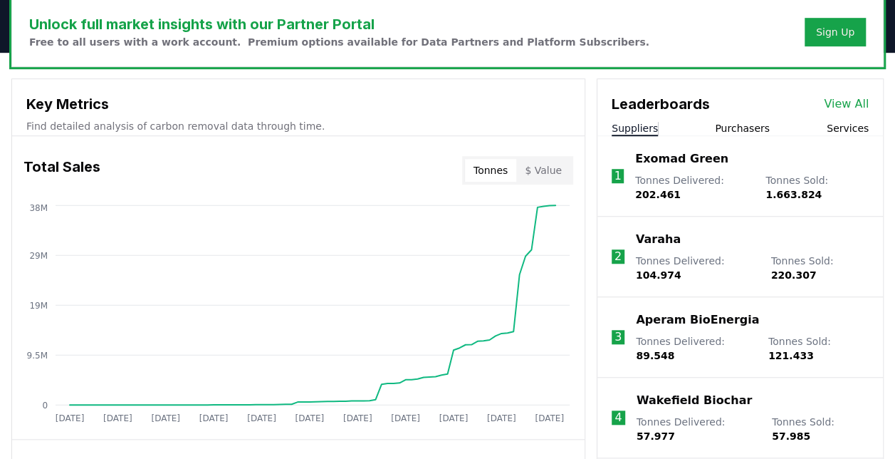
click at [852, 127] on button "Services" at bounding box center [848, 128] width 42 height 14
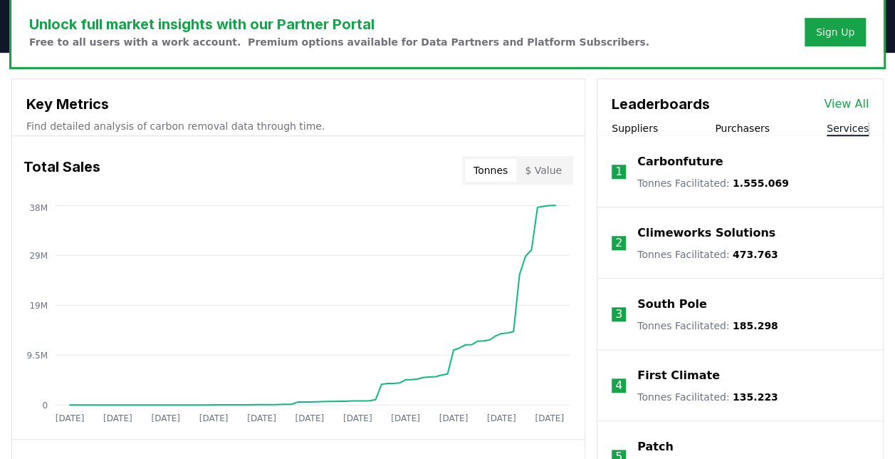
click at [852, 127] on button "Services" at bounding box center [848, 128] width 42 height 14
click at [845, 127] on button "Services" at bounding box center [848, 128] width 42 height 14
click at [753, 128] on button "Purchasers" at bounding box center [742, 128] width 55 height 14
click at [840, 128] on button "Services" at bounding box center [848, 128] width 42 height 14
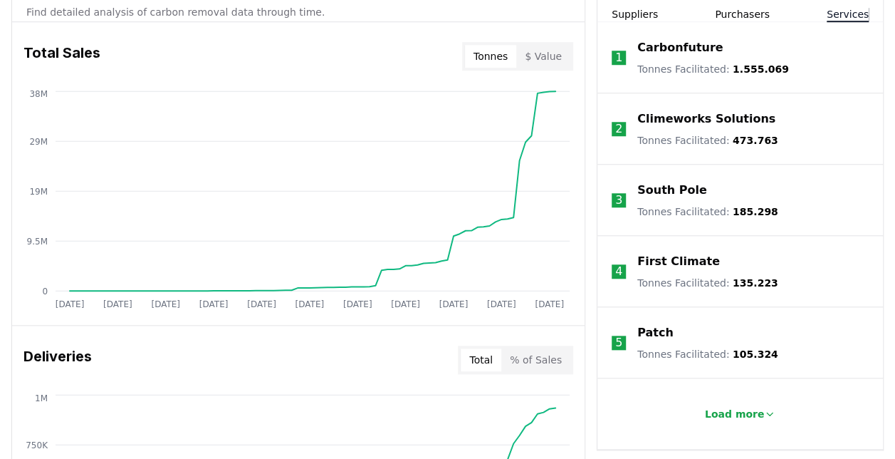
scroll to position [625, 0]
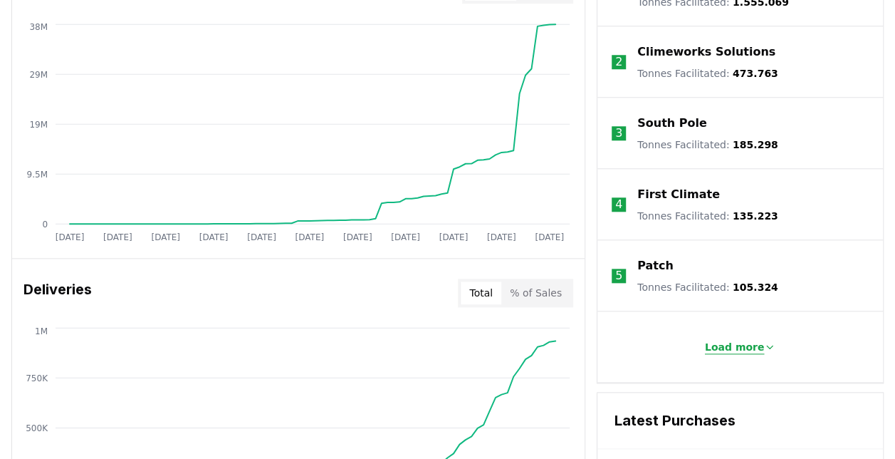
click at [746, 346] on p "Load more" at bounding box center [735, 347] width 60 height 14
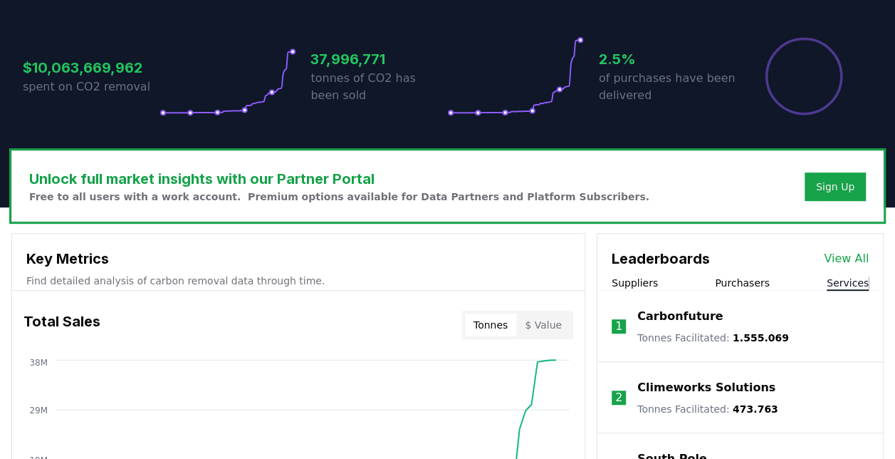
scroll to position [231, 0]
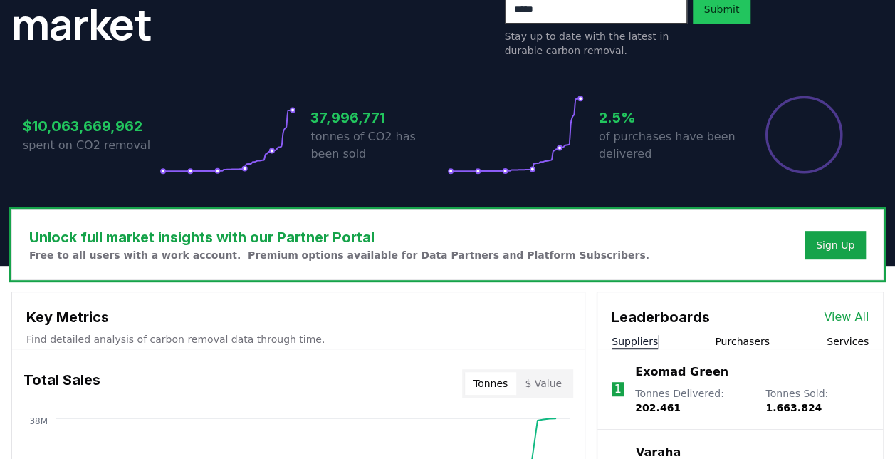
click at [640, 335] on button "Suppliers" at bounding box center [635, 341] width 46 height 14
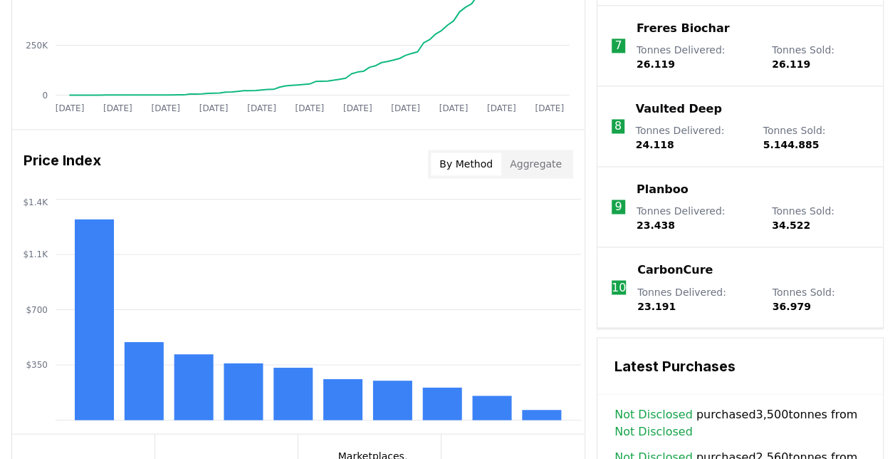
scroll to position [1033, 0]
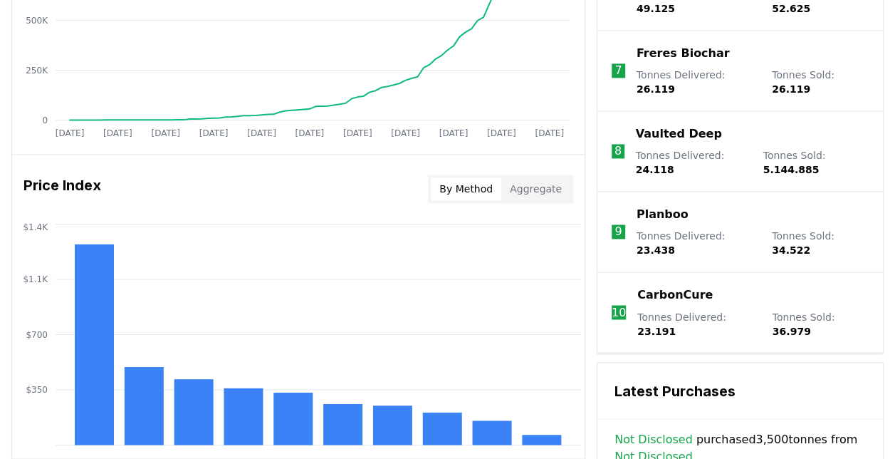
click at [481, 190] on button "By Method" at bounding box center [466, 188] width 70 height 23
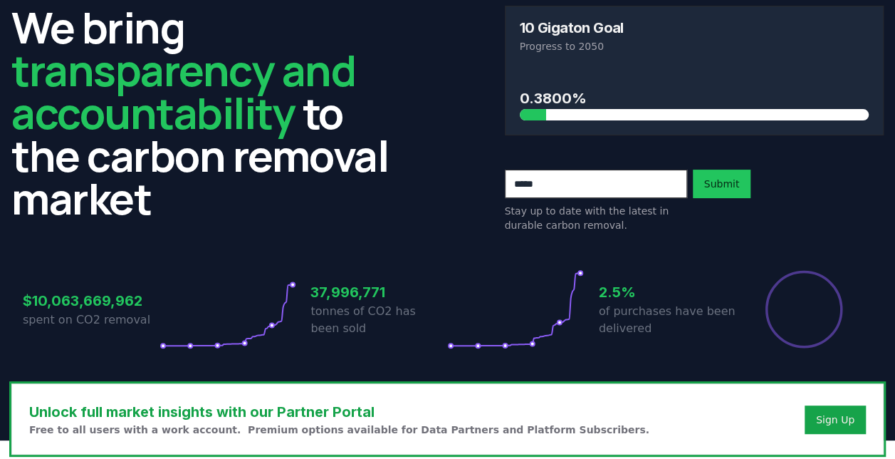
scroll to position [0, 0]
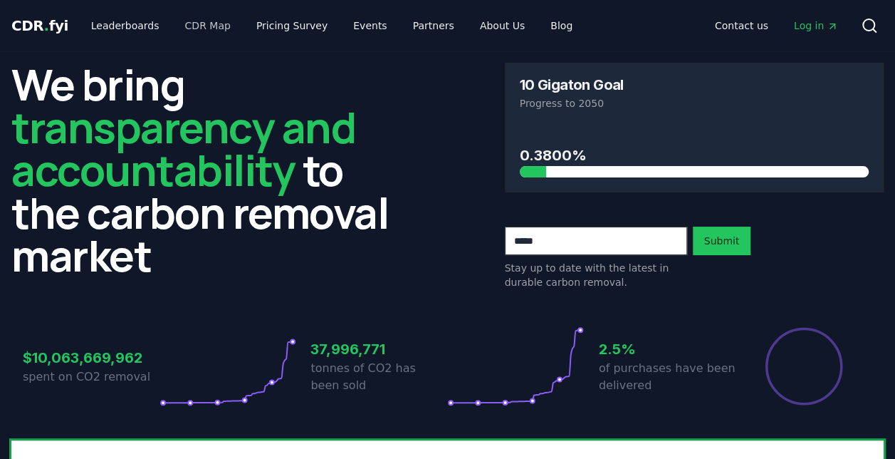
click at [174, 36] on link "CDR Map" at bounding box center [208, 26] width 68 height 26
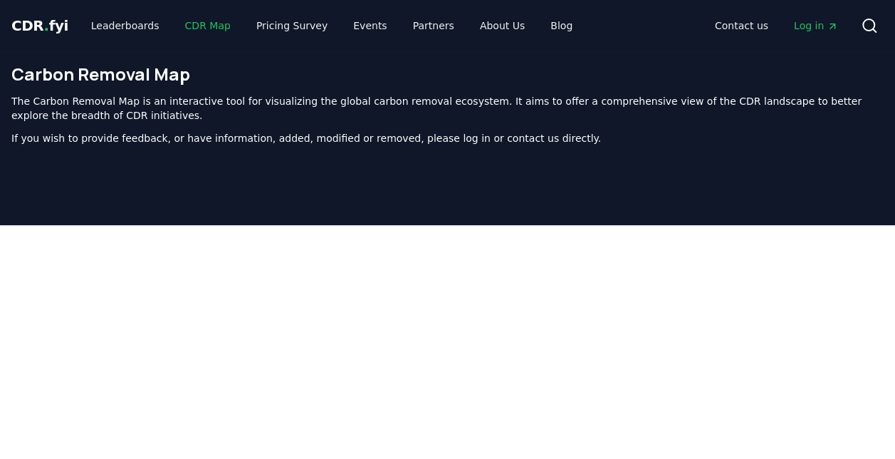
click at [174, 36] on link "CDR Map" at bounding box center [208, 26] width 68 height 26
click at [144, 27] on link "Leaderboards" at bounding box center [125, 26] width 91 height 26
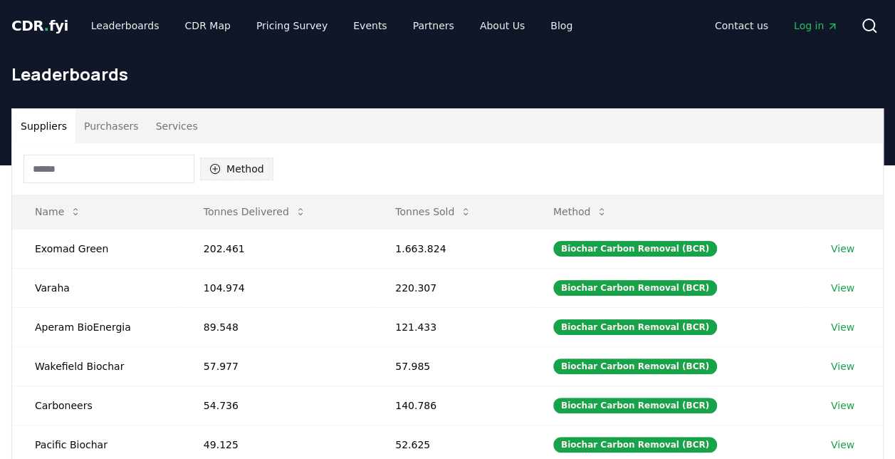
click at [251, 172] on button "Method" at bounding box center [236, 168] width 73 height 23
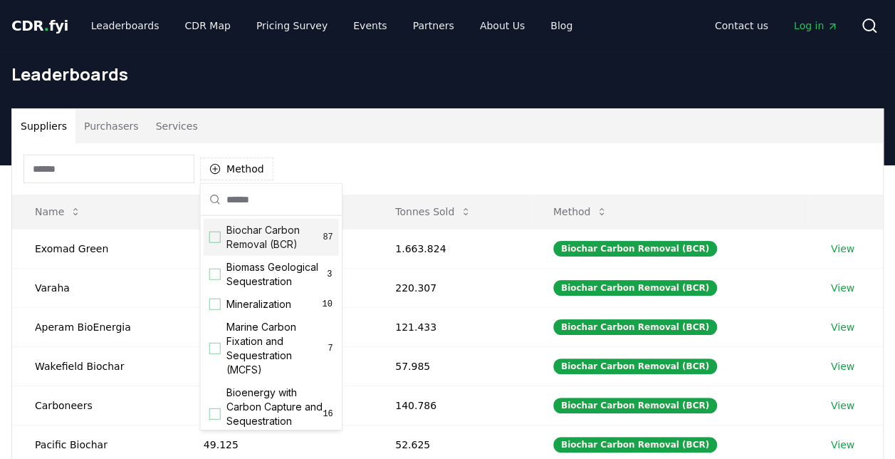
click at [217, 234] on div "Suggestions" at bounding box center [214, 236] width 11 height 11
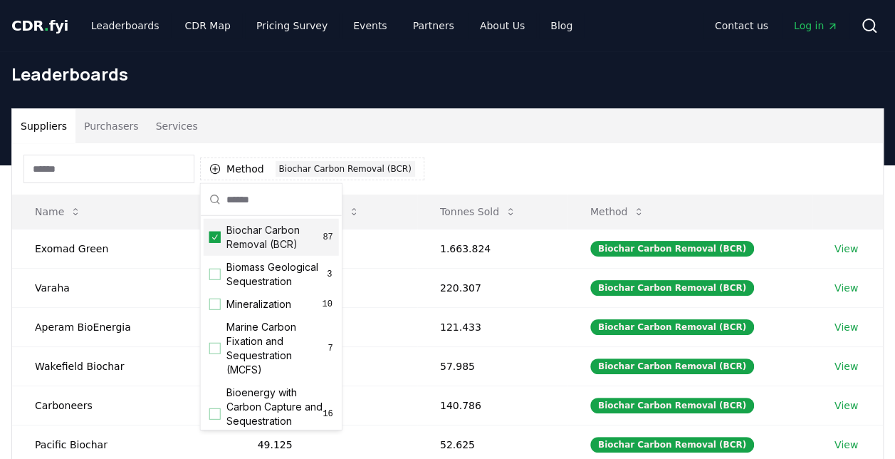
click at [217, 234] on icon "Suggestions" at bounding box center [215, 236] width 10 height 11
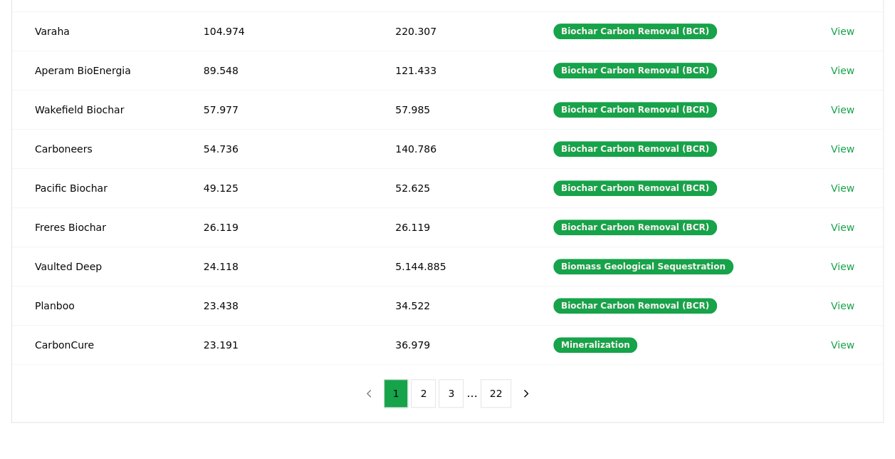
scroll to position [270, 0]
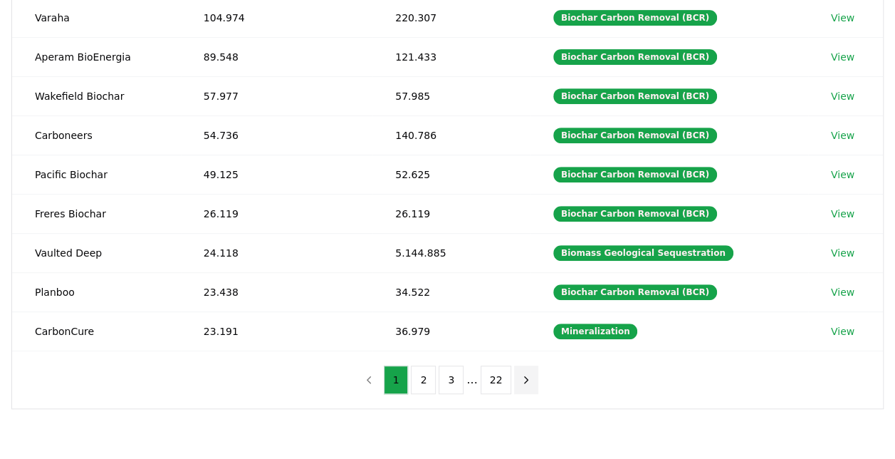
click at [525, 376] on icon "next page" at bounding box center [527, 379] width 4 height 6
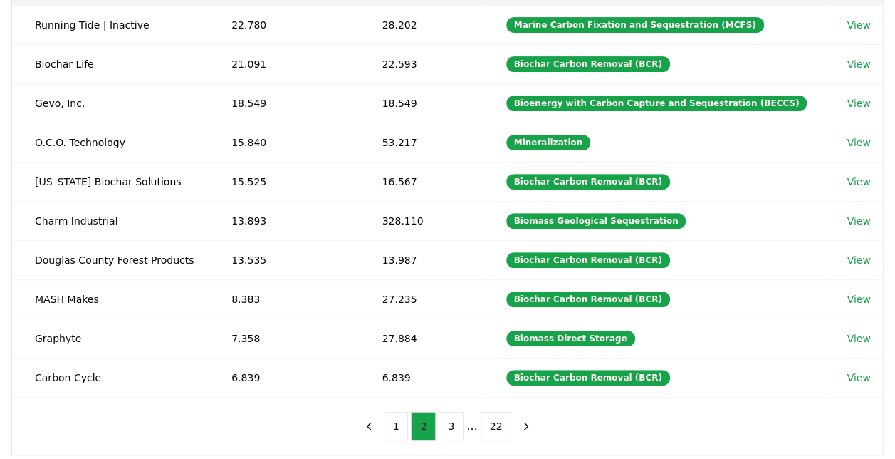
scroll to position [256, 0]
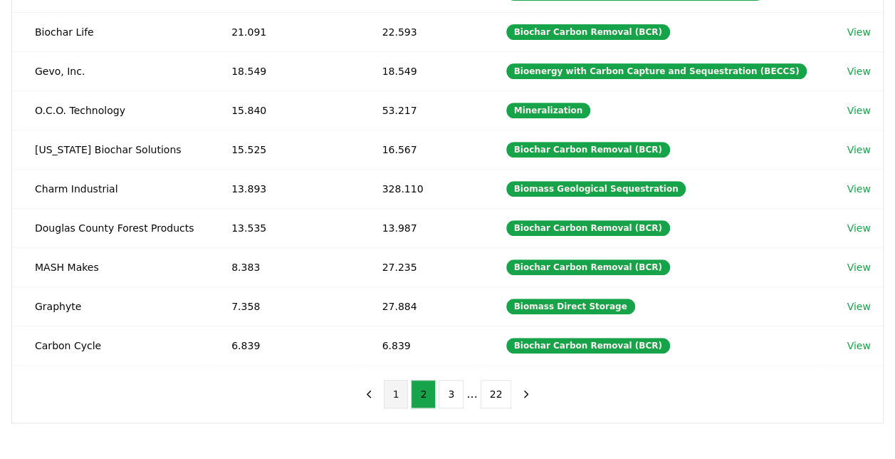
click at [395, 385] on button "1" at bounding box center [396, 394] width 25 height 28
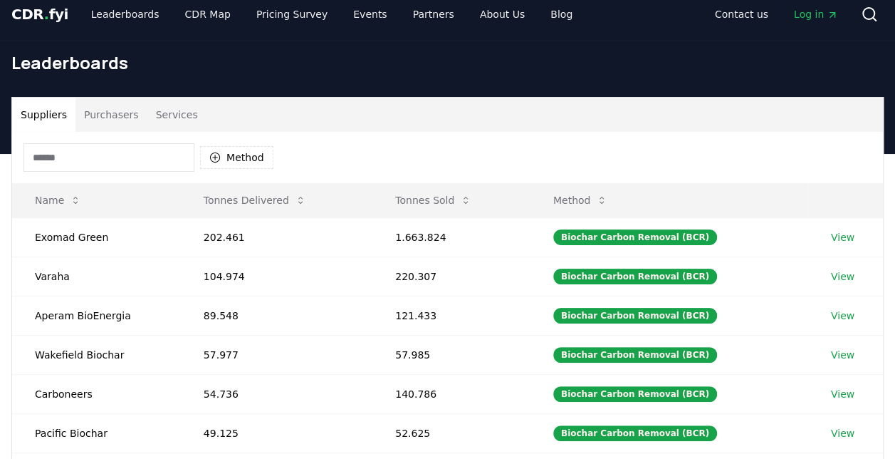
scroll to position [0, 0]
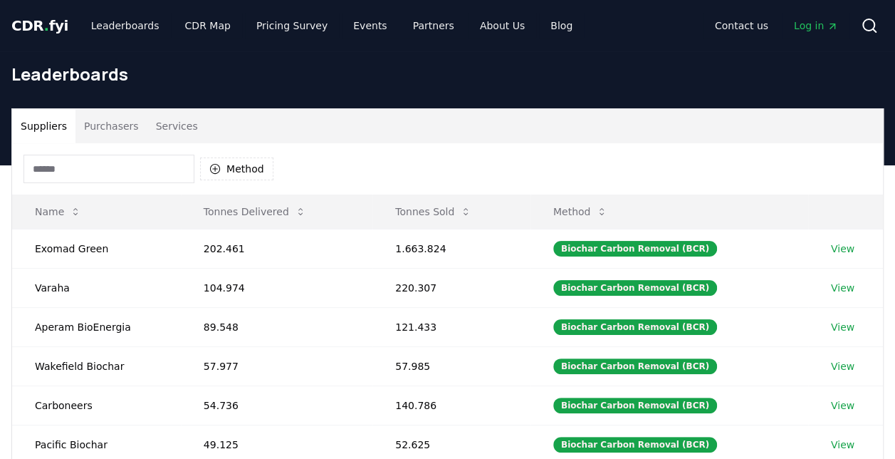
click at [103, 123] on button "Purchasers" at bounding box center [111, 126] width 72 height 34
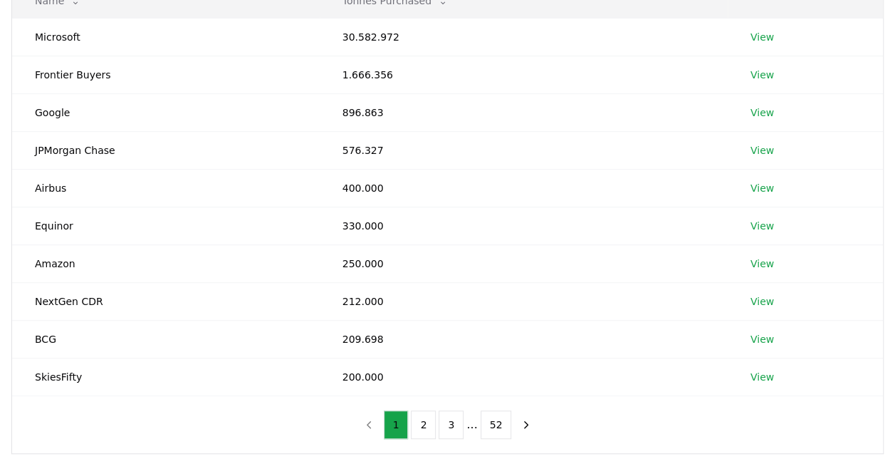
scroll to position [197, 0]
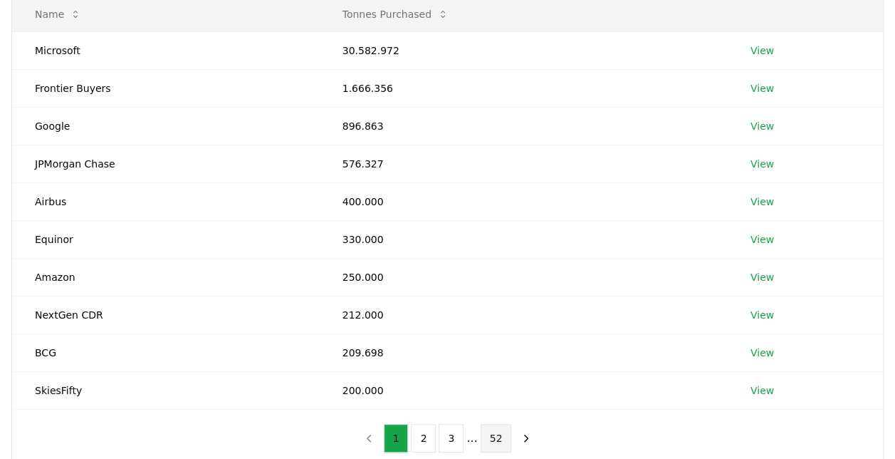
click at [496, 432] on button "52" at bounding box center [496, 438] width 31 height 28
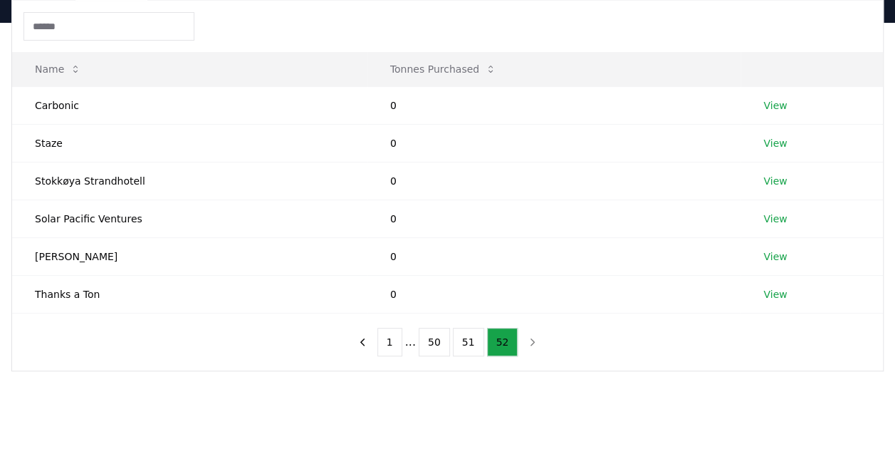
scroll to position [140, 0]
click at [369, 342] on icon "previous page" at bounding box center [362, 344] width 13 height 13
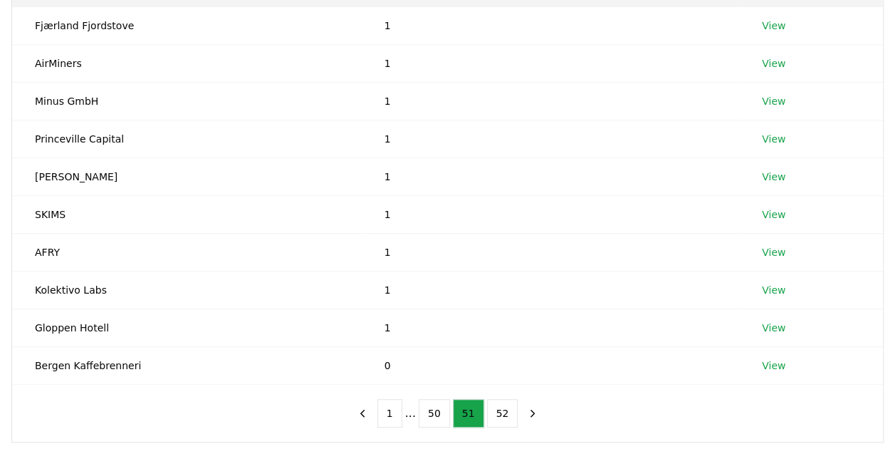
scroll to position [226, 0]
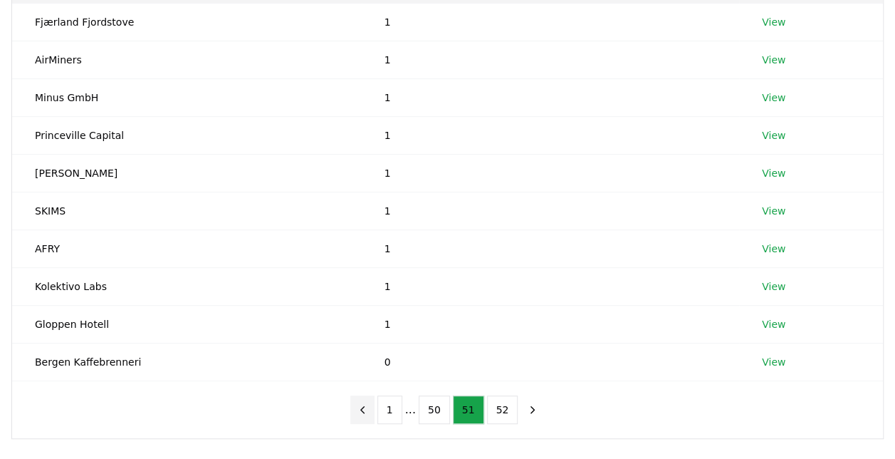
click at [369, 405] on icon "previous page" at bounding box center [362, 409] width 13 height 13
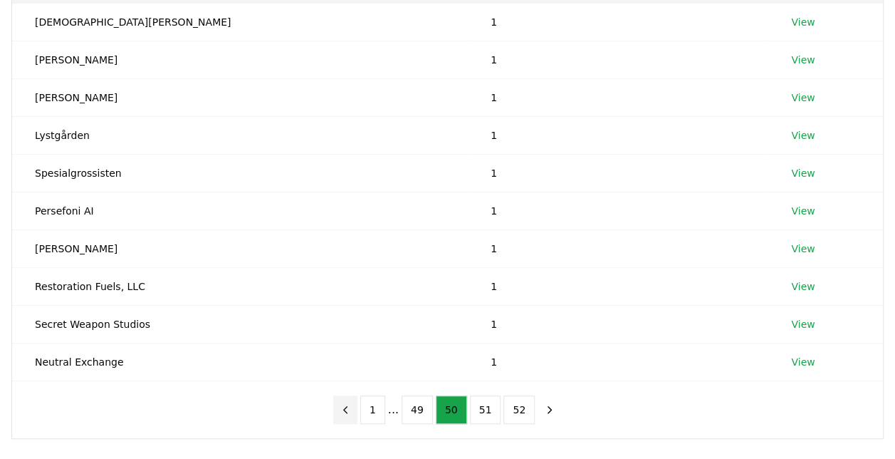
click at [372, 405] on button "1" at bounding box center [372, 409] width 25 height 28
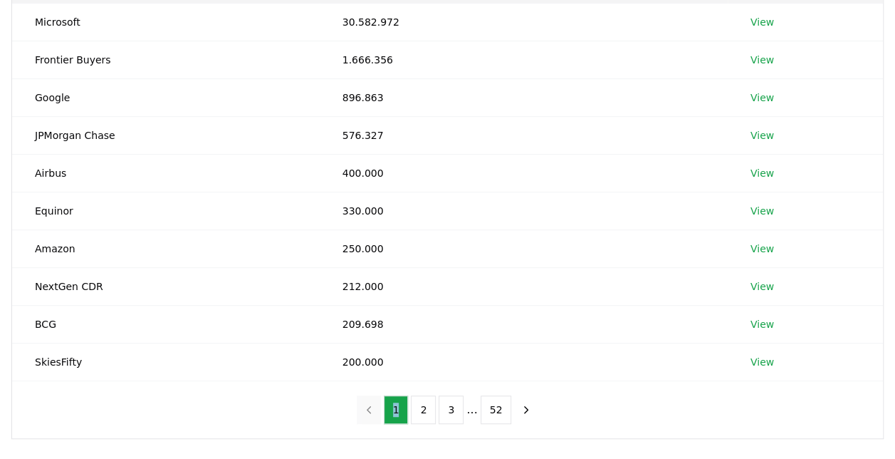
click at [372, 405] on nav "1 2 3 ... 52" at bounding box center [448, 409] width 182 height 28
drag, startPoint x: 372, startPoint y: 405, endPoint x: 427, endPoint y: 406, distance: 55.5
click at [427, 406] on button "2" at bounding box center [423, 409] width 25 height 28
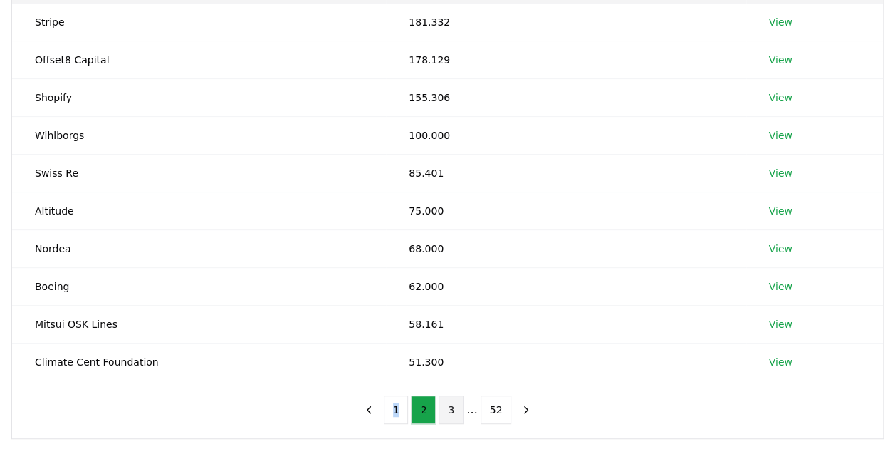
click at [449, 407] on button "3" at bounding box center [451, 409] width 25 height 28
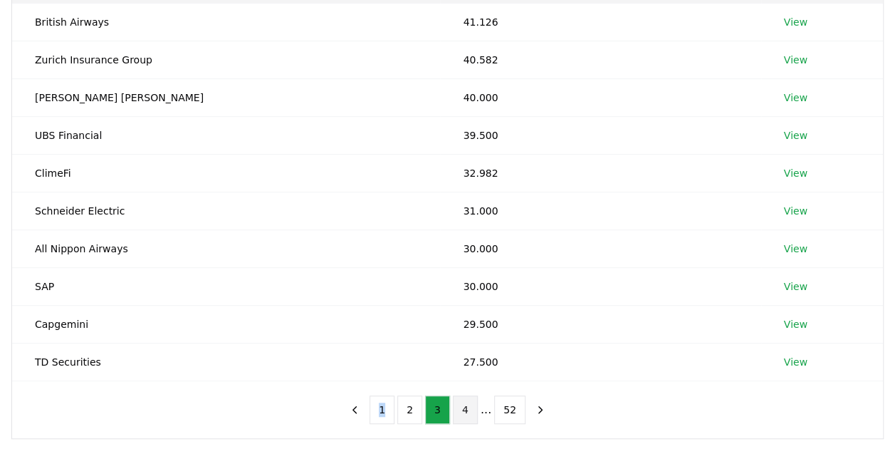
click at [469, 408] on button "4" at bounding box center [465, 409] width 25 height 28
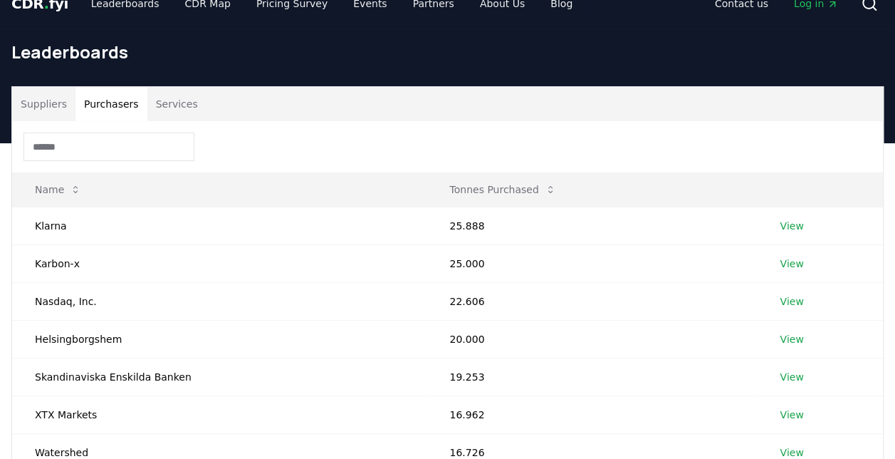
scroll to position [0, 0]
